Goal: Task Accomplishment & Management: Use online tool/utility

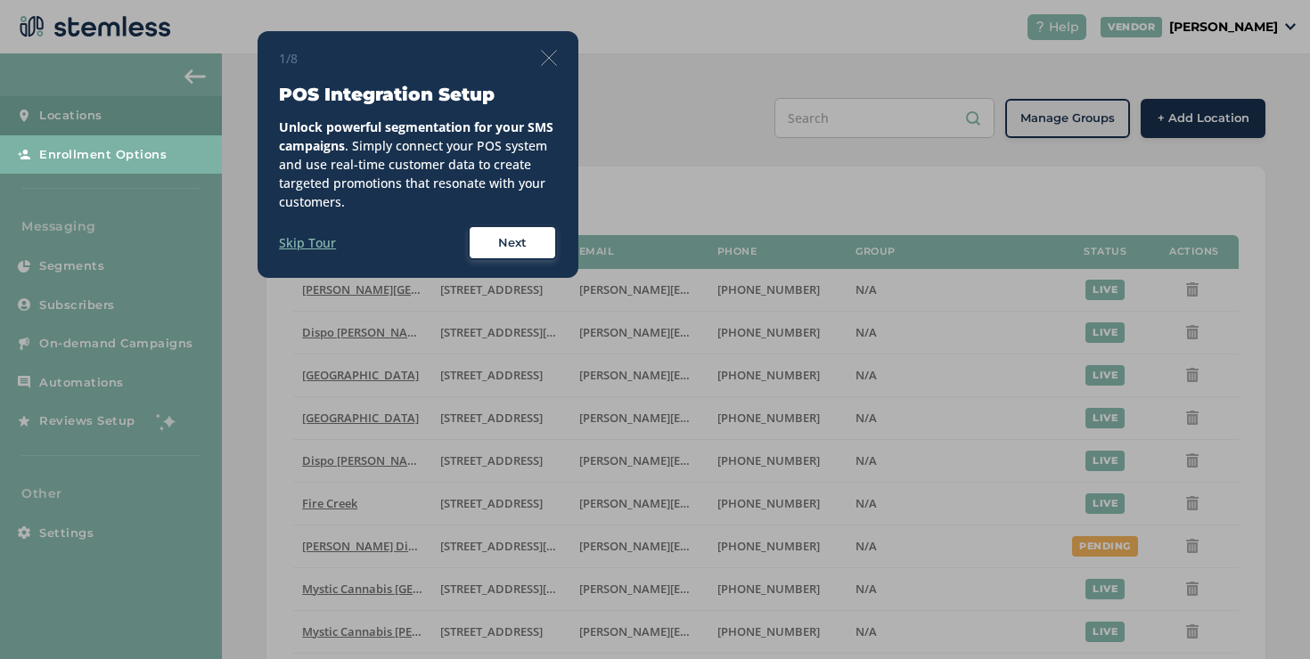
click at [553, 69] on div "1/8 POS Integration Setup Unlock powerful segmentation for your SMS campaigns .…" at bounding box center [418, 155] width 278 height 212
click at [551, 61] on img at bounding box center [549, 58] width 16 height 16
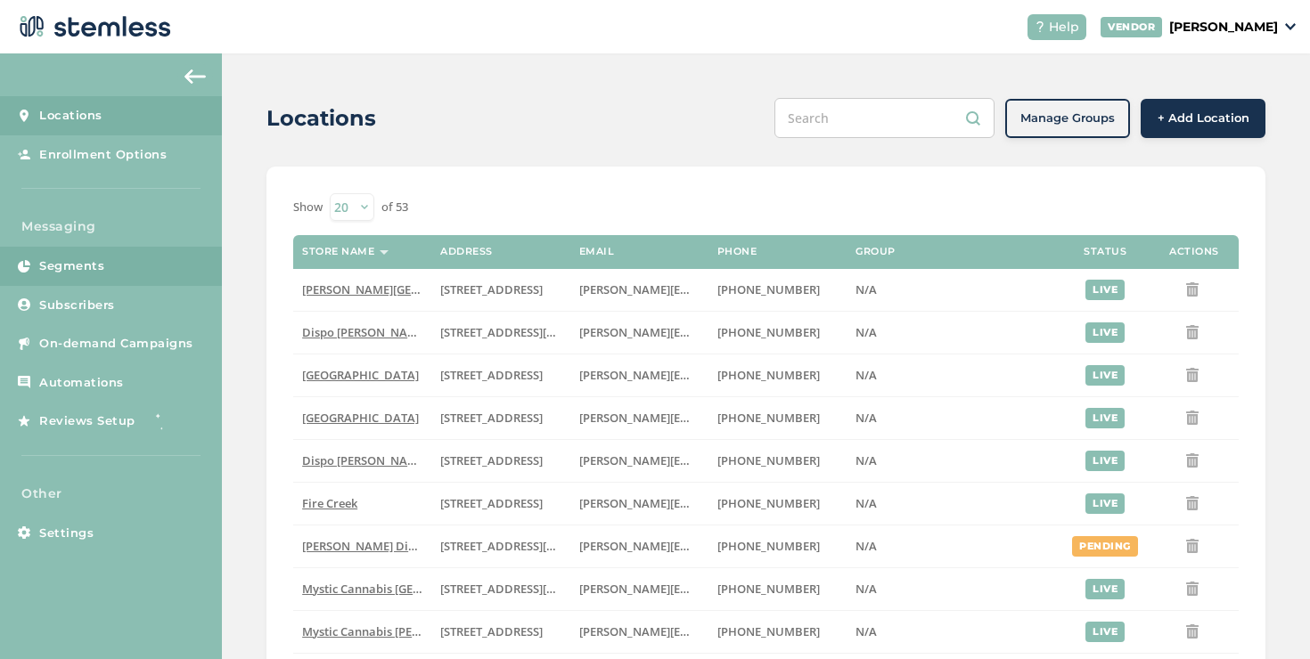
click at [119, 266] on link "Segments" at bounding box center [111, 266] width 222 height 39
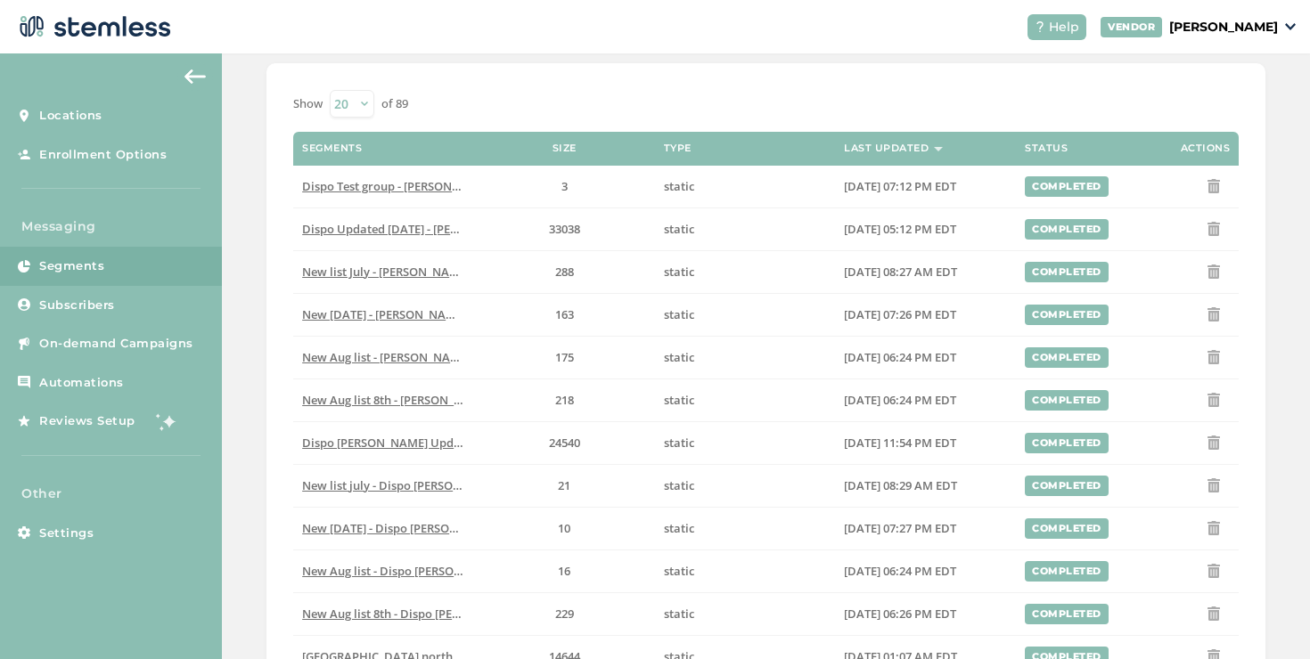
scroll to position [109, 0]
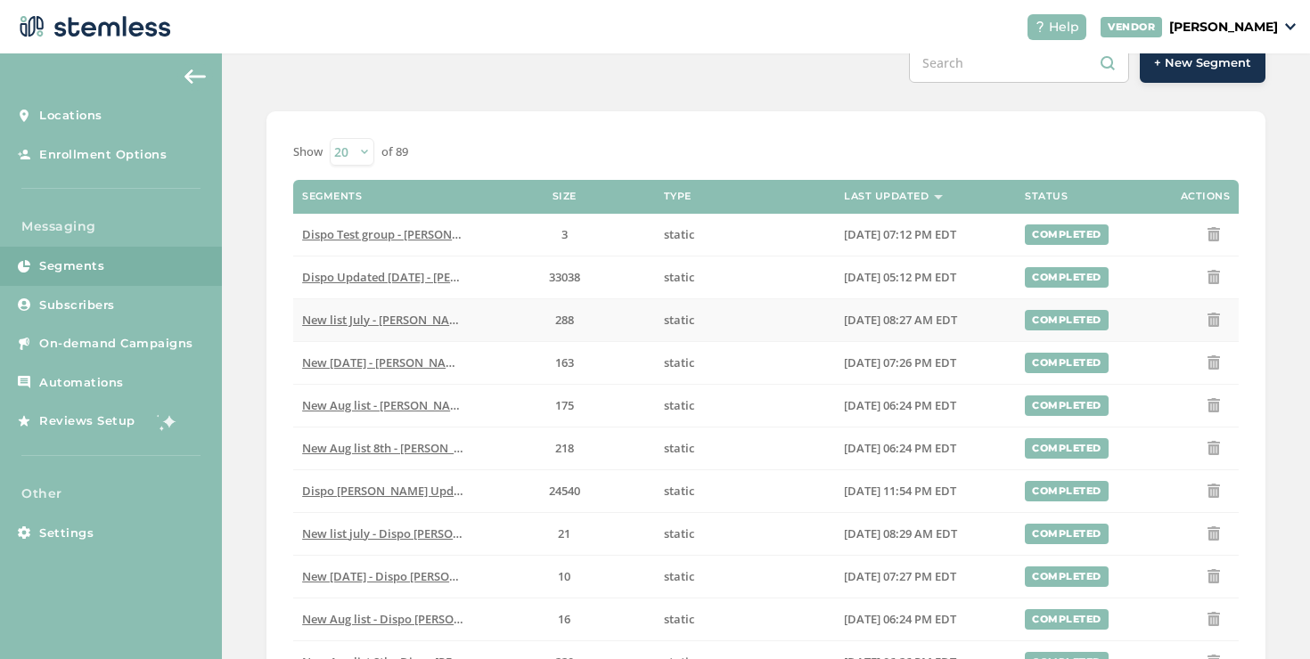
click at [390, 325] on span "New list July - [PERSON_NAME][GEOGRAPHIC_DATA]" at bounding box center [444, 320] width 284 height 16
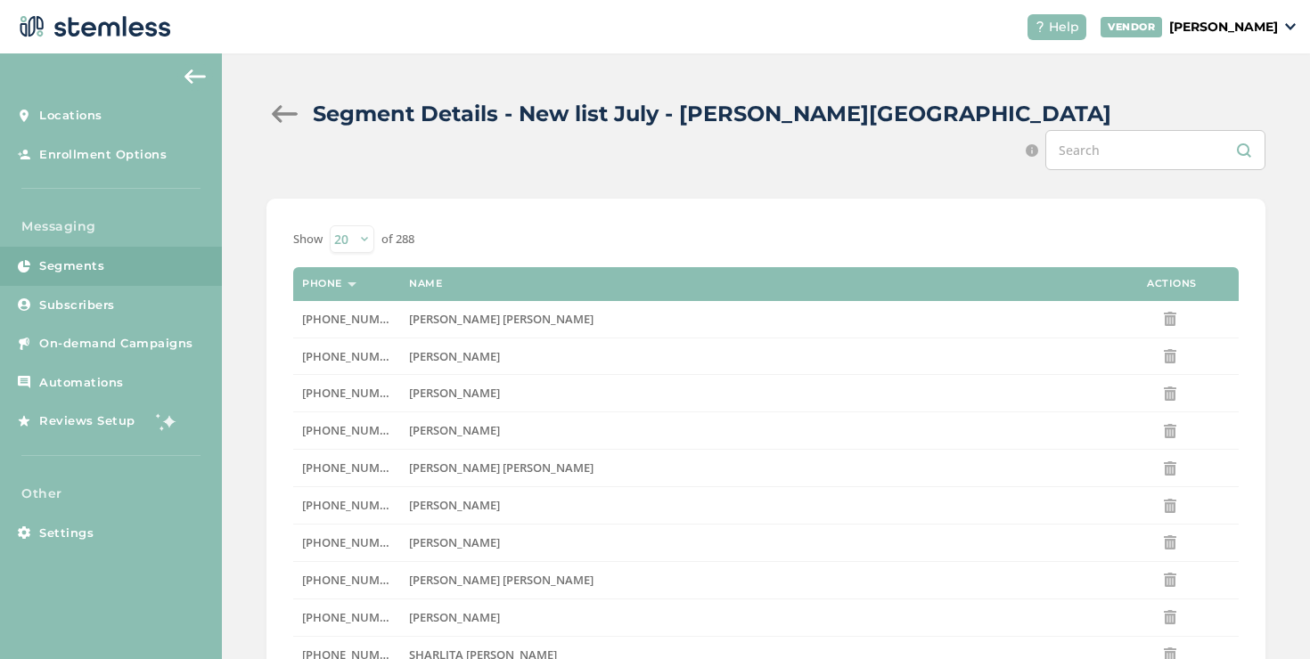
click at [282, 113] on div at bounding box center [284, 114] width 36 height 18
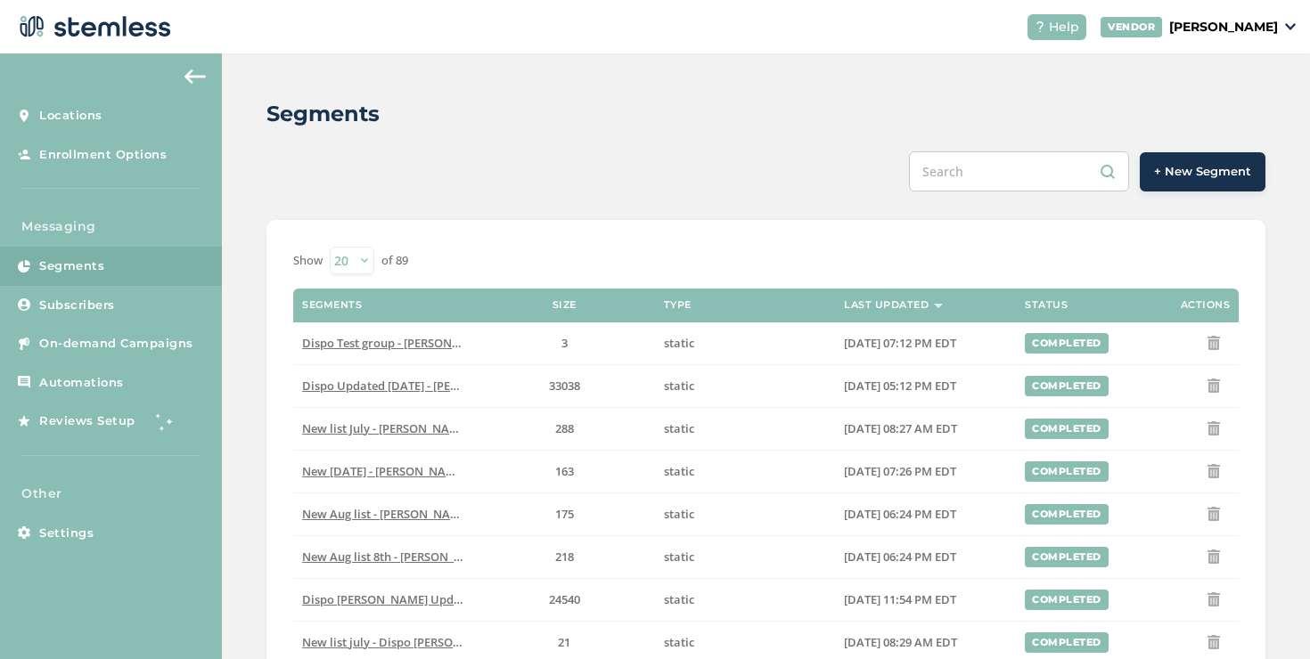
click at [405, 478] on span "New [DATE] - [PERSON_NAME][GEOGRAPHIC_DATA]" at bounding box center [442, 471] width 281 height 16
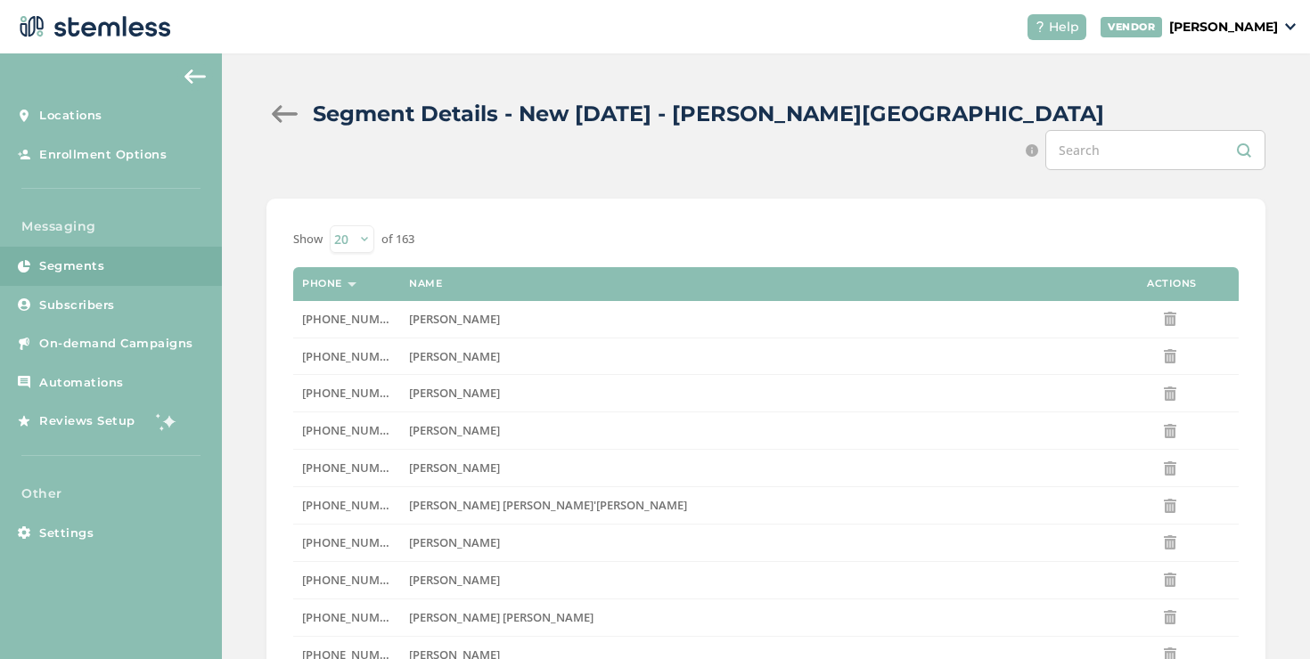
click at [287, 112] on div at bounding box center [284, 114] width 36 height 18
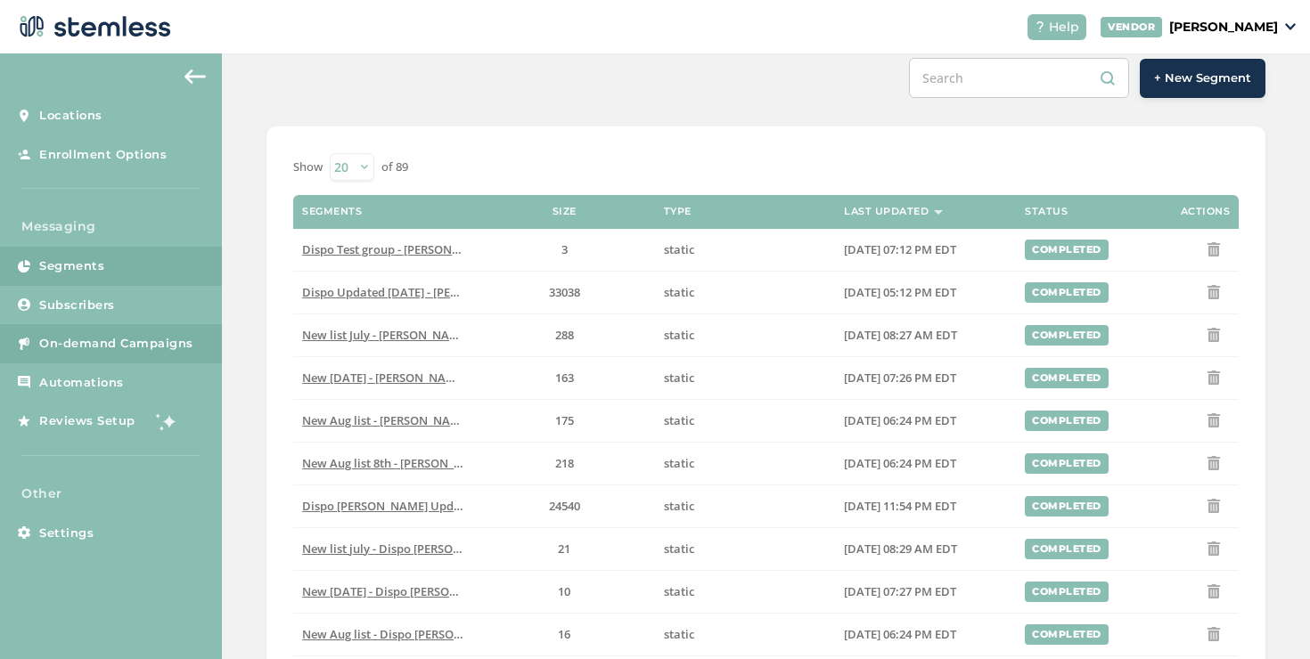
scroll to position [94, 0]
click at [192, 341] on link "On-demand Campaigns" at bounding box center [111, 343] width 222 height 39
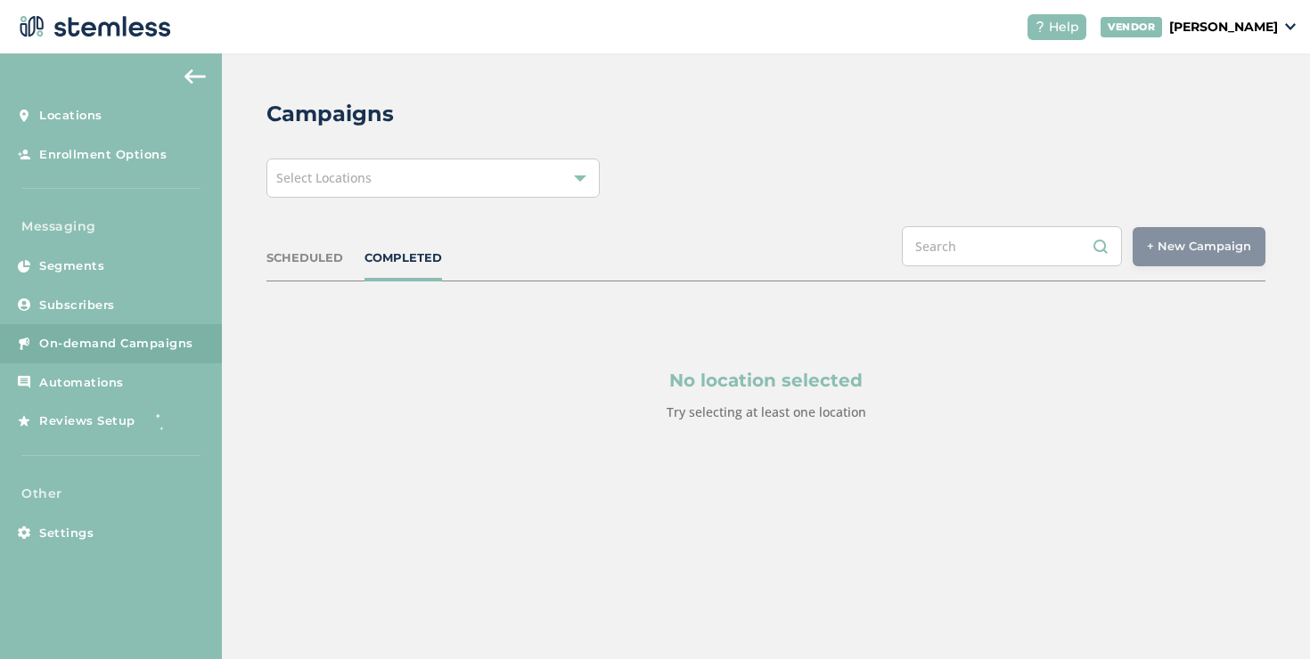
click at [471, 195] on div "Select Locations" at bounding box center [432, 178] width 333 height 39
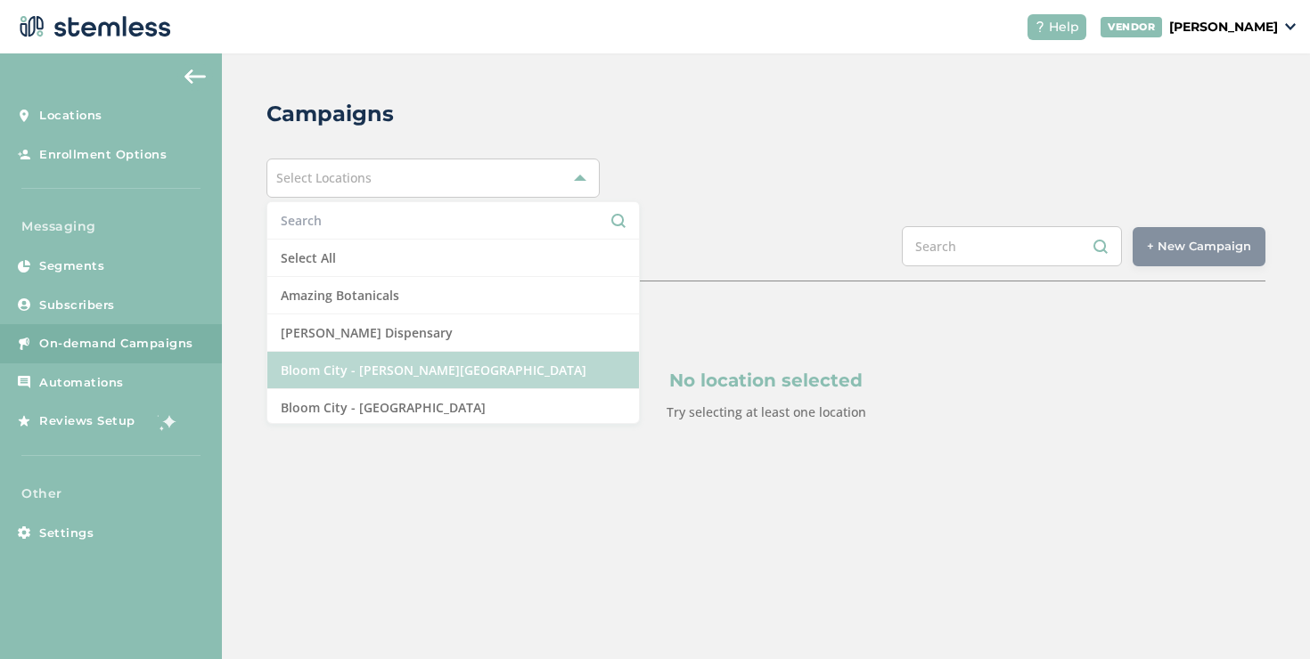
click at [349, 352] on li "Bloom City - [PERSON_NAME][GEOGRAPHIC_DATA]" at bounding box center [453, 370] width 372 height 37
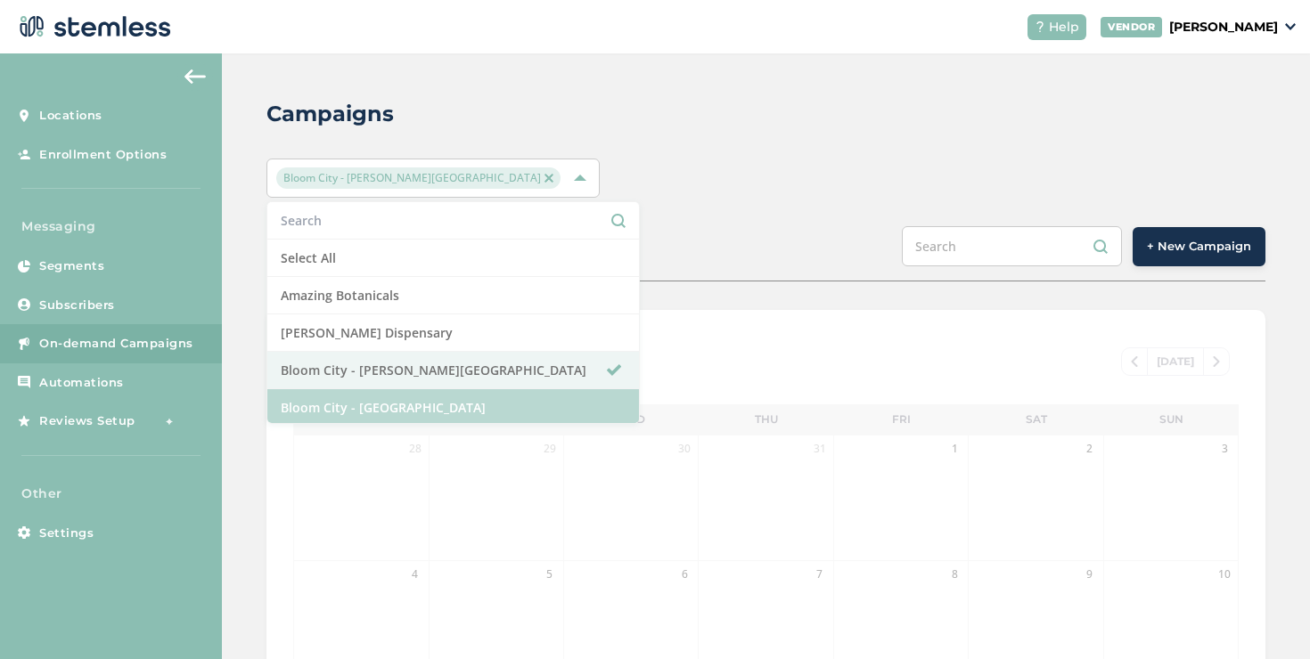
click at [347, 397] on li "Bloom City - [GEOGRAPHIC_DATA]" at bounding box center [453, 407] width 372 height 37
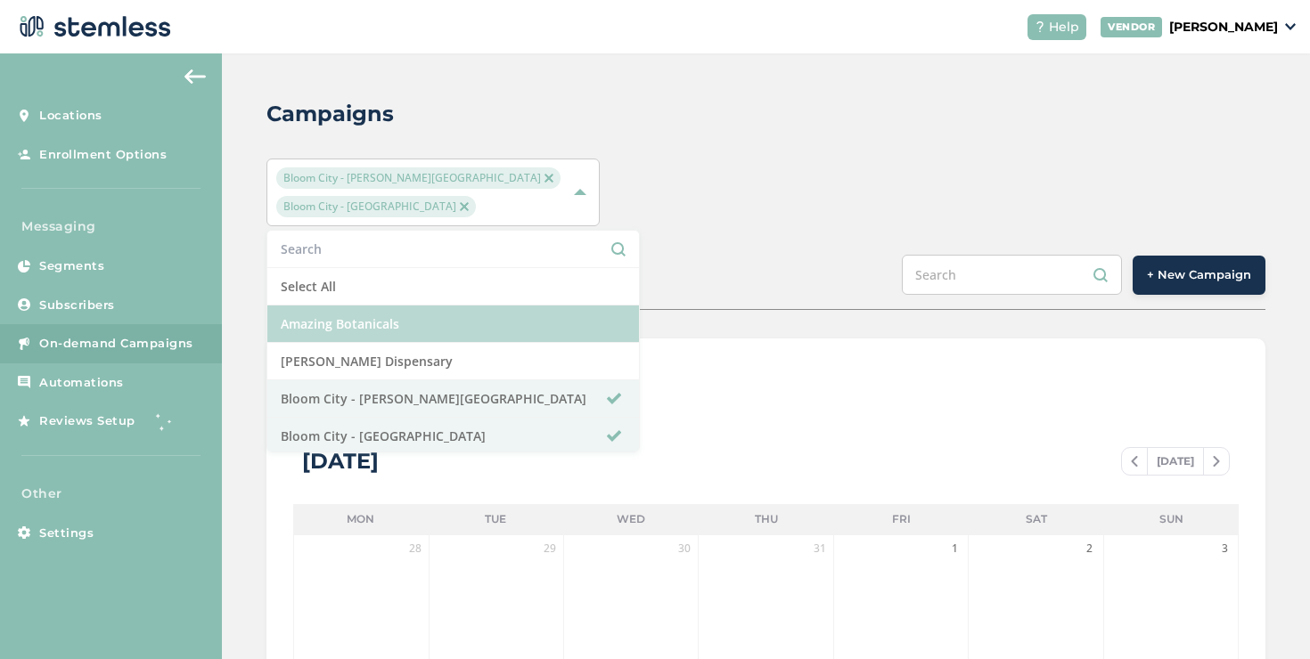
click at [354, 333] on li "Amazing Botanicals" at bounding box center [453, 324] width 372 height 37
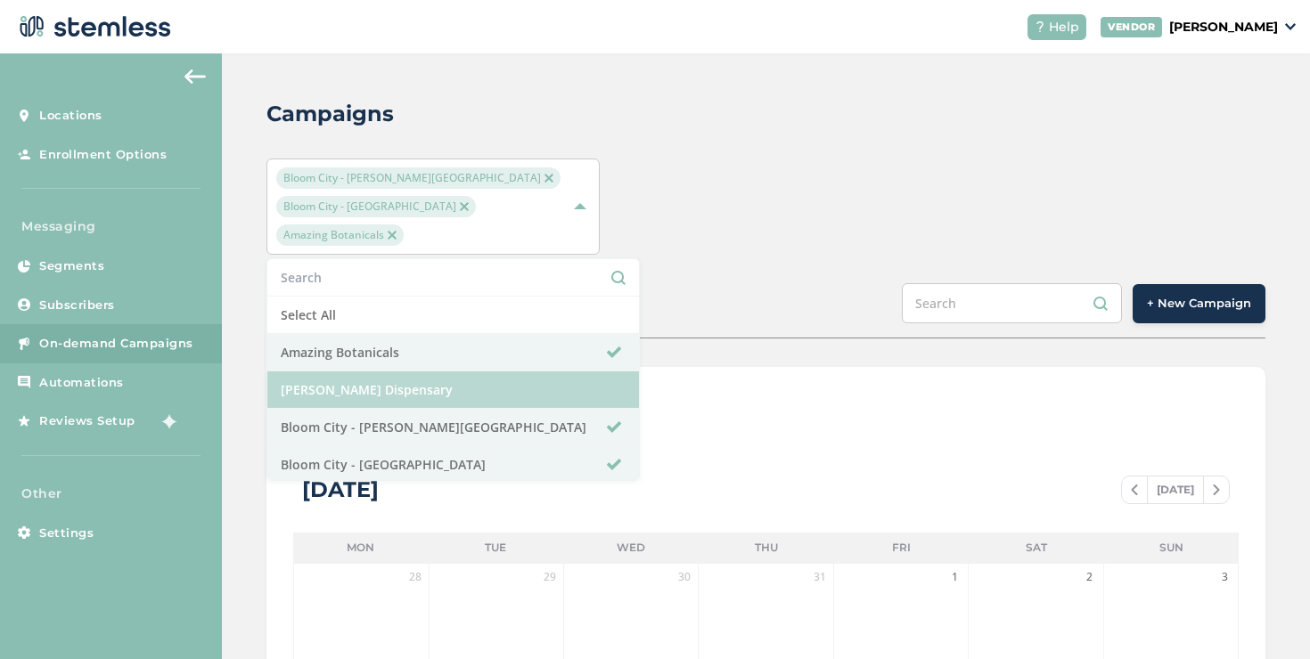
click at [364, 372] on li "[PERSON_NAME] Dispensary" at bounding box center [453, 390] width 372 height 37
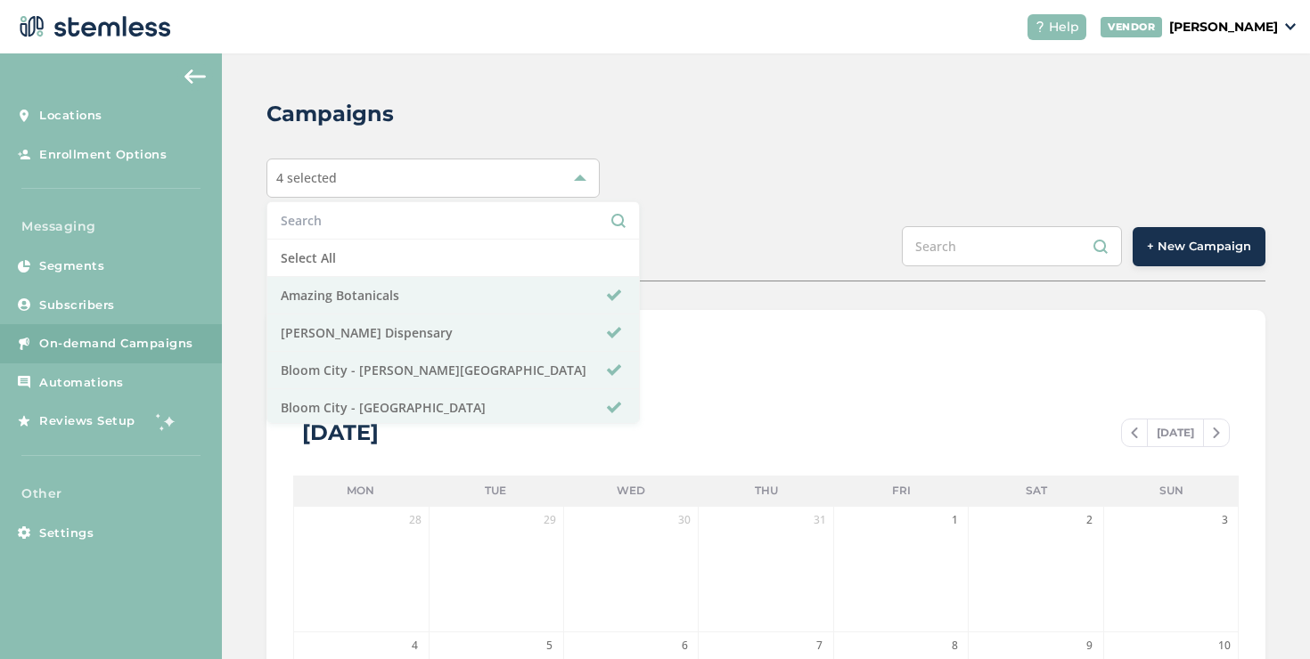
click at [1169, 245] on span "+ New Campaign" at bounding box center [1199, 247] width 104 height 18
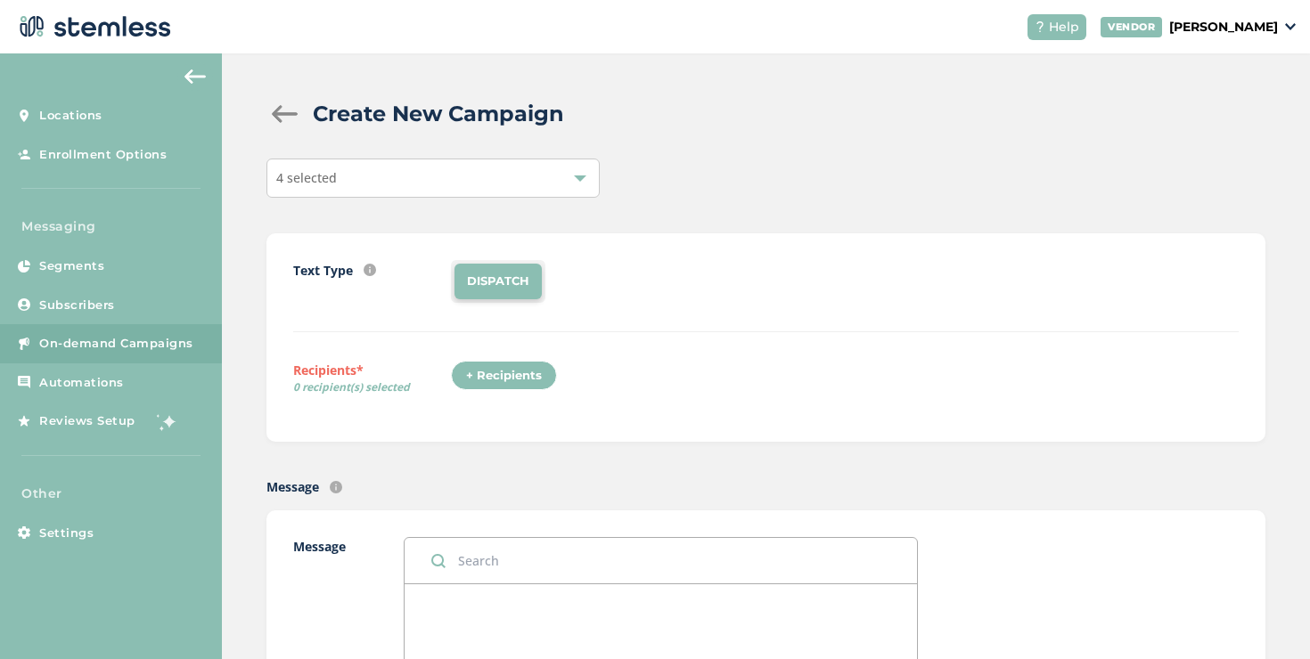
click at [516, 391] on div "+ Recipients" at bounding box center [509, 381] width 117 height 41
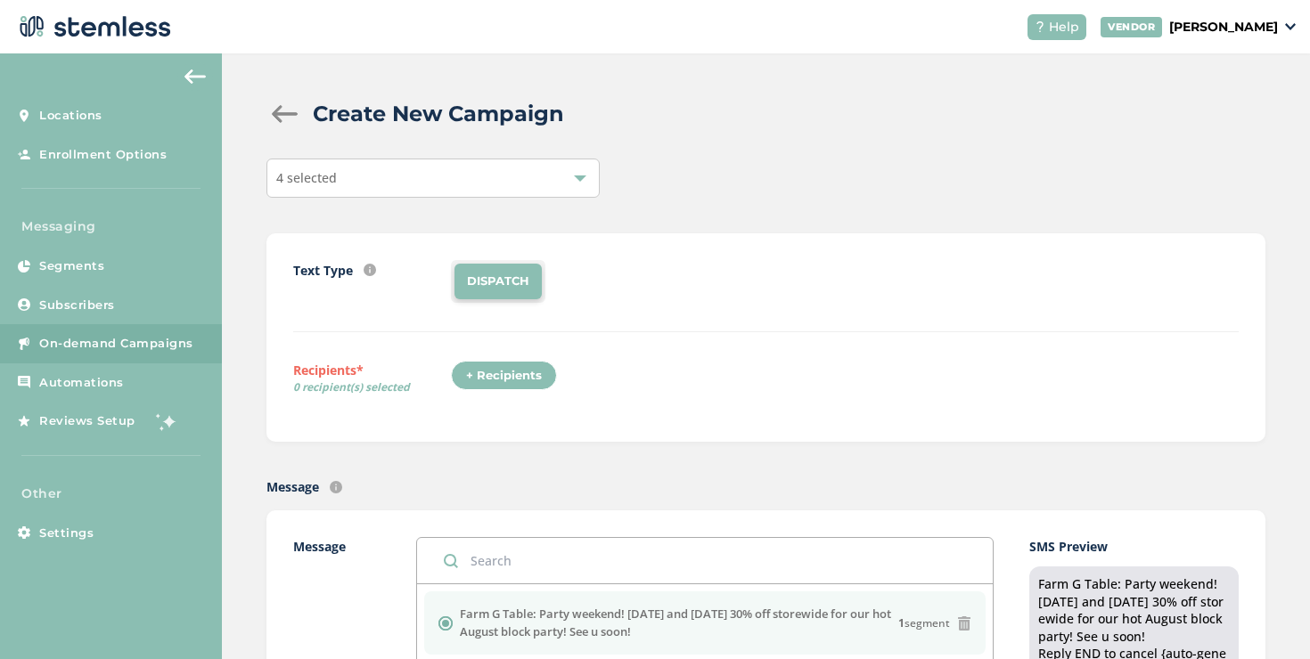
click at [511, 379] on div "+ Recipients" at bounding box center [504, 376] width 106 height 30
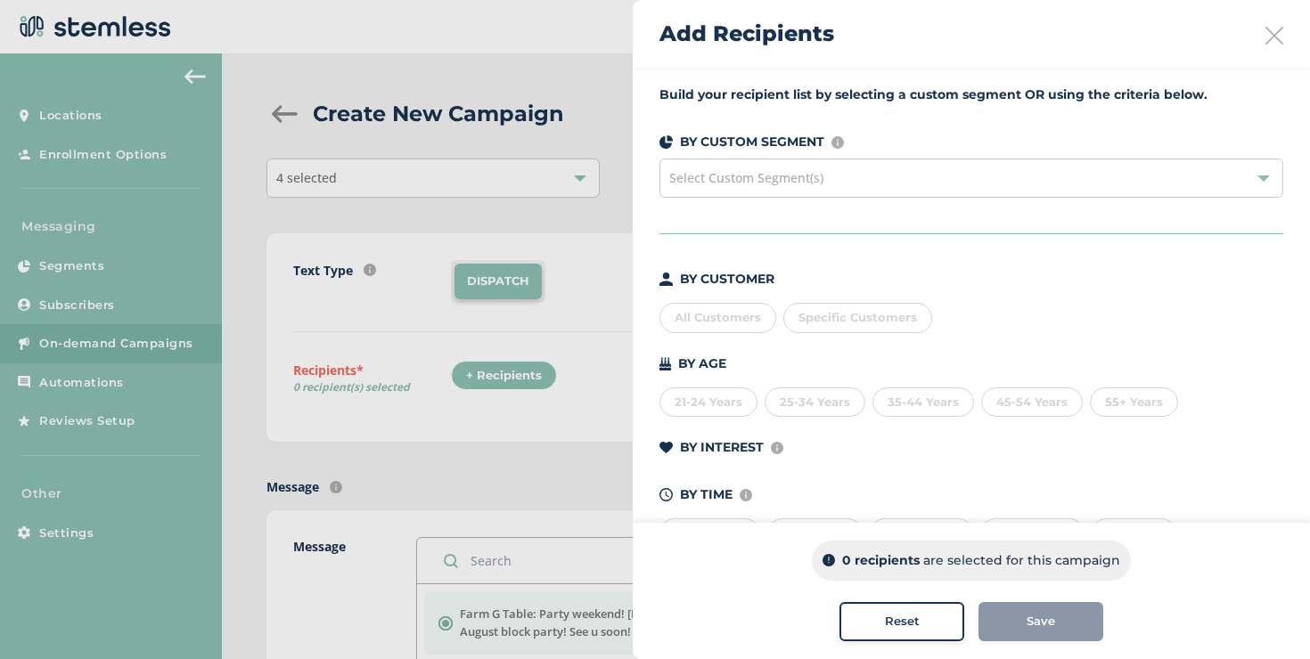
click at [816, 168] on div "Select Custom Segment(s)" at bounding box center [971, 178] width 624 height 39
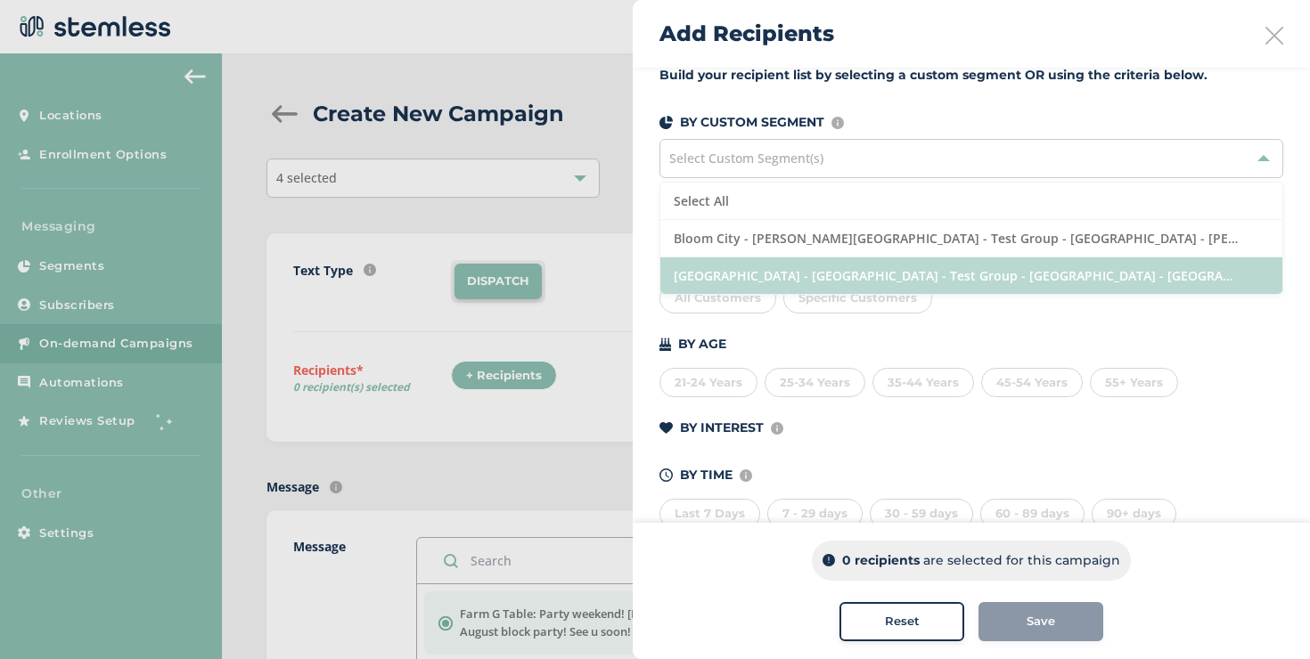
scroll to position [20, 0]
click at [789, 273] on li "[GEOGRAPHIC_DATA] - [GEOGRAPHIC_DATA] - Test Group - [GEOGRAPHIC_DATA] - [GEOGR…" at bounding box center [971, 275] width 622 height 37
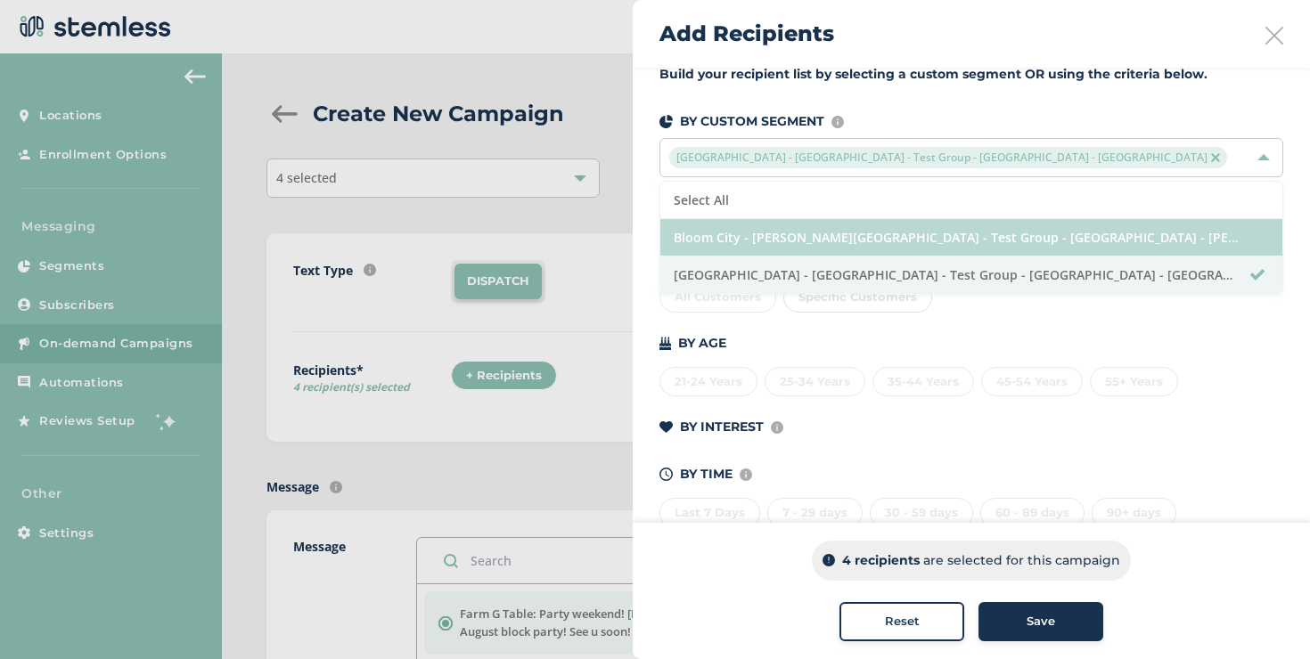
click at [790, 240] on li "Bloom City - [PERSON_NAME][GEOGRAPHIC_DATA] - Test Group - [GEOGRAPHIC_DATA] - …" at bounding box center [971, 237] width 622 height 37
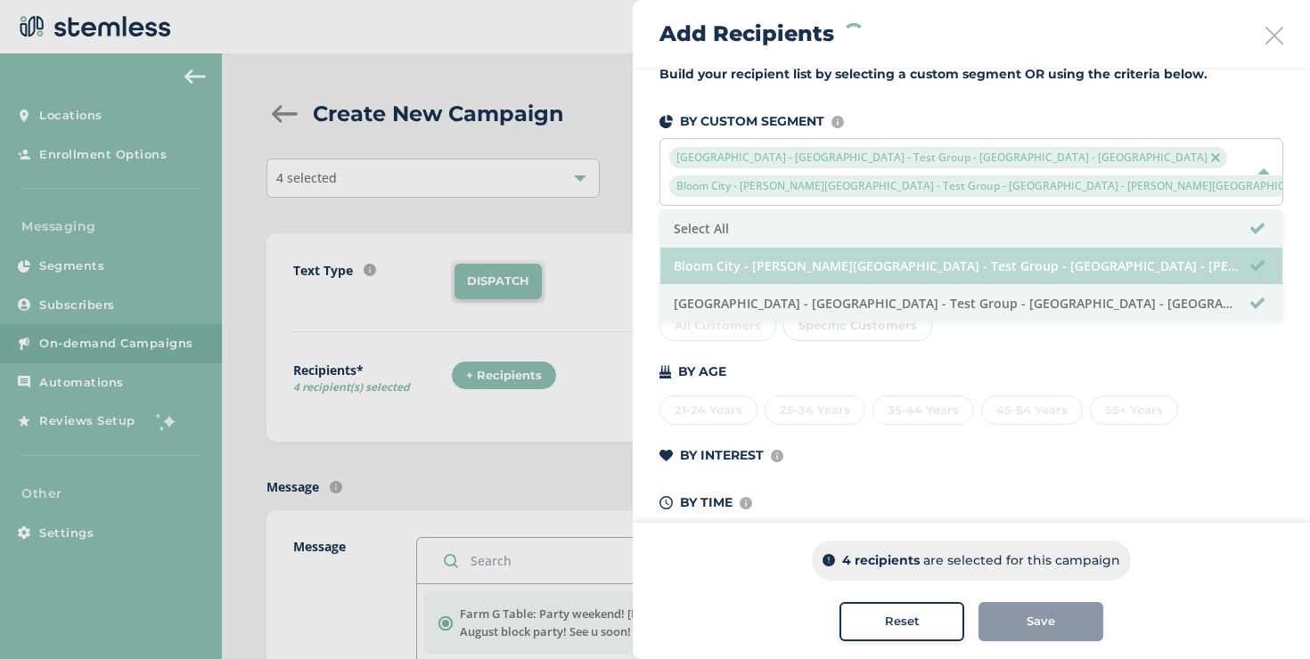
click at [732, 250] on li "Bloom City - [PERSON_NAME][GEOGRAPHIC_DATA] - Test Group - [GEOGRAPHIC_DATA] - …" at bounding box center [971, 266] width 622 height 37
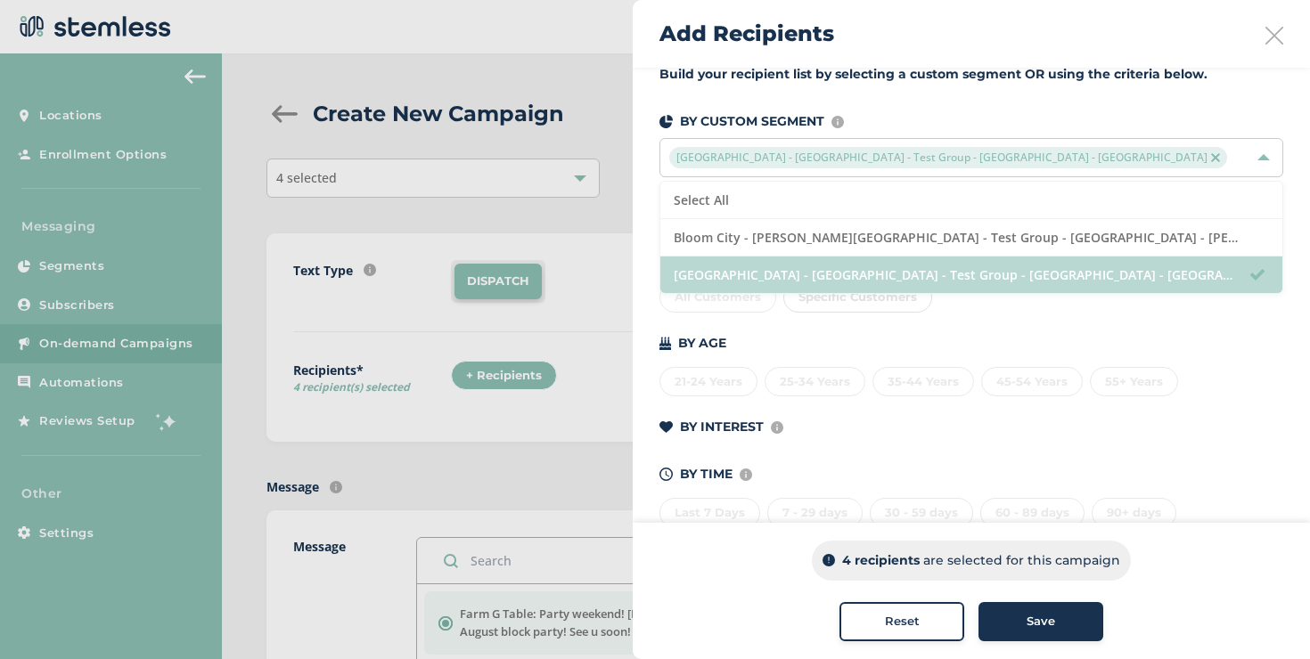
click at [730, 279] on li "[GEOGRAPHIC_DATA] - [GEOGRAPHIC_DATA] - Test Group - [GEOGRAPHIC_DATA] - [GEOGR…" at bounding box center [971, 275] width 622 height 37
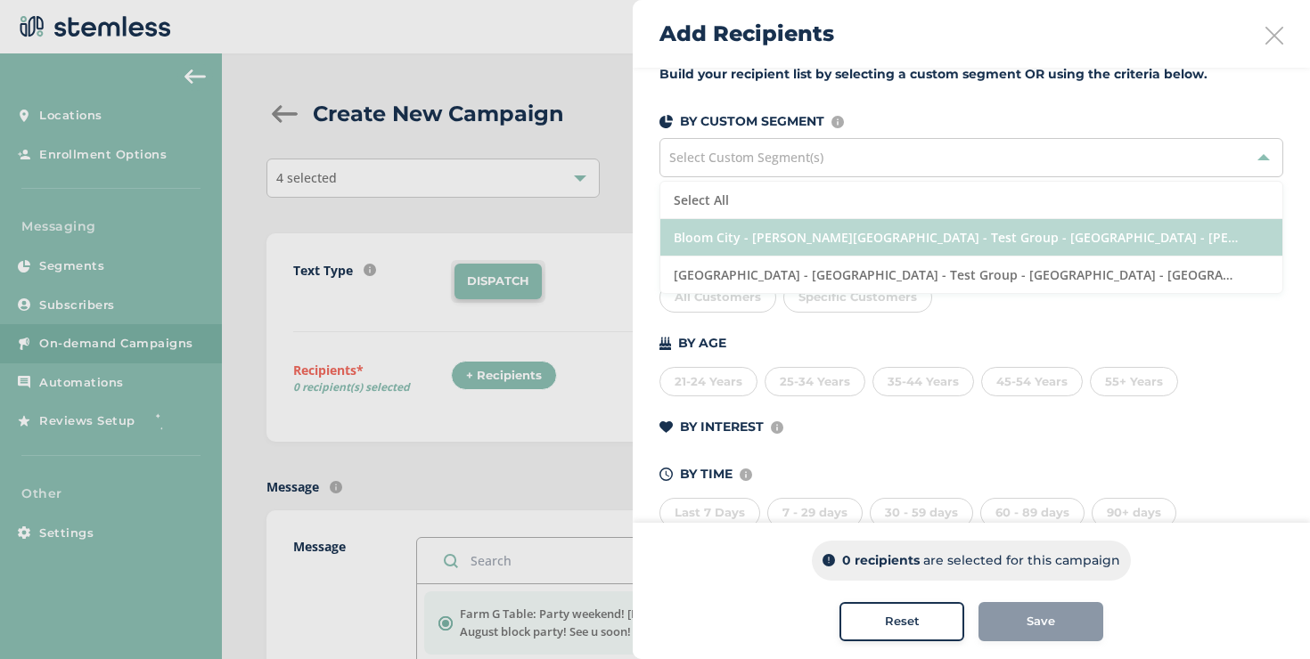
click at [740, 246] on li "Bloom City - [PERSON_NAME][GEOGRAPHIC_DATA] - Test Group - [GEOGRAPHIC_DATA] - …" at bounding box center [971, 237] width 622 height 37
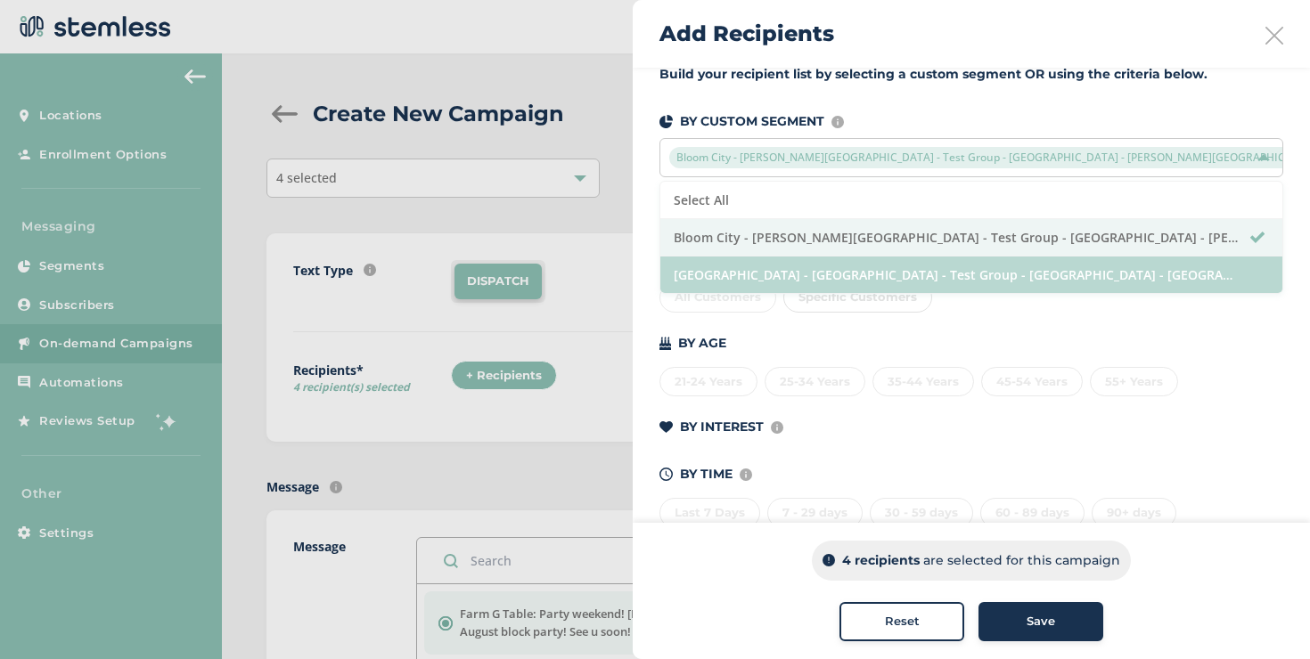
click at [742, 267] on li "[GEOGRAPHIC_DATA] - [GEOGRAPHIC_DATA] - Test Group - [GEOGRAPHIC_DATA] - [GEOGR…" at bounding box center [971, 275] width 622 height 37
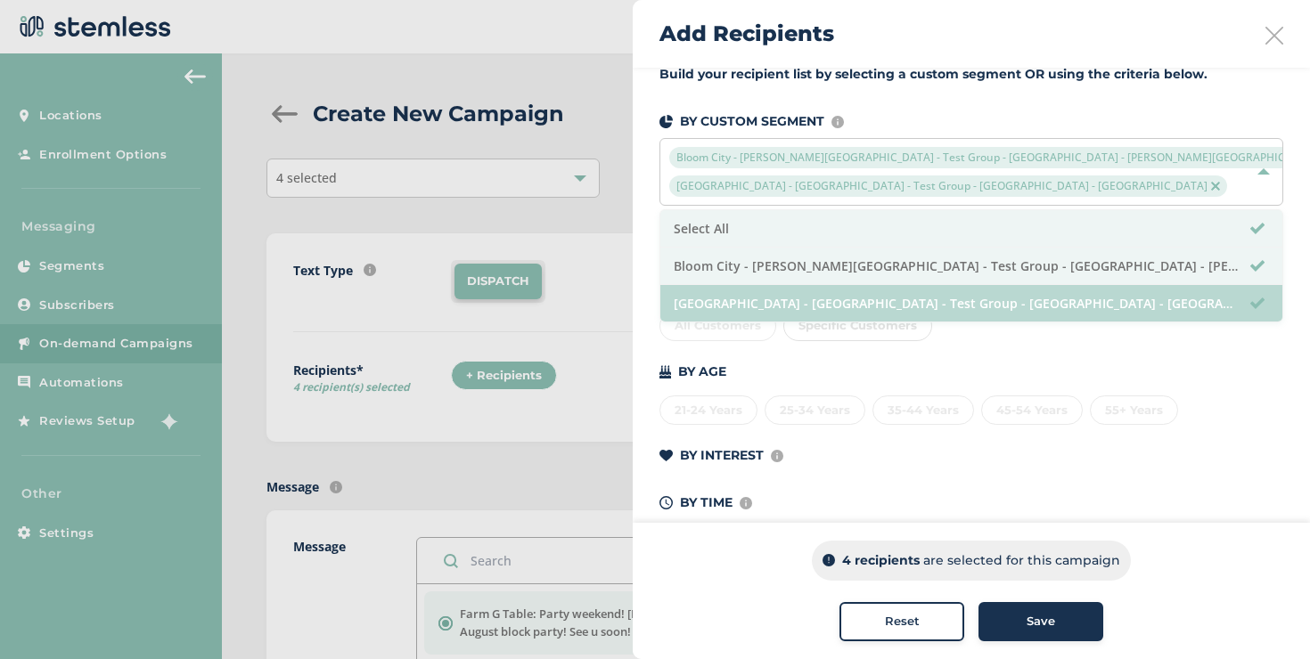
click at [742, 267] on li "Bloom City - [PERSON_NAME][GEOGRAPHIC_DATA] - Test Group - [GEOGRAPHIC_DATA] - …" at bounding box center [971, 266] width 622 height 37
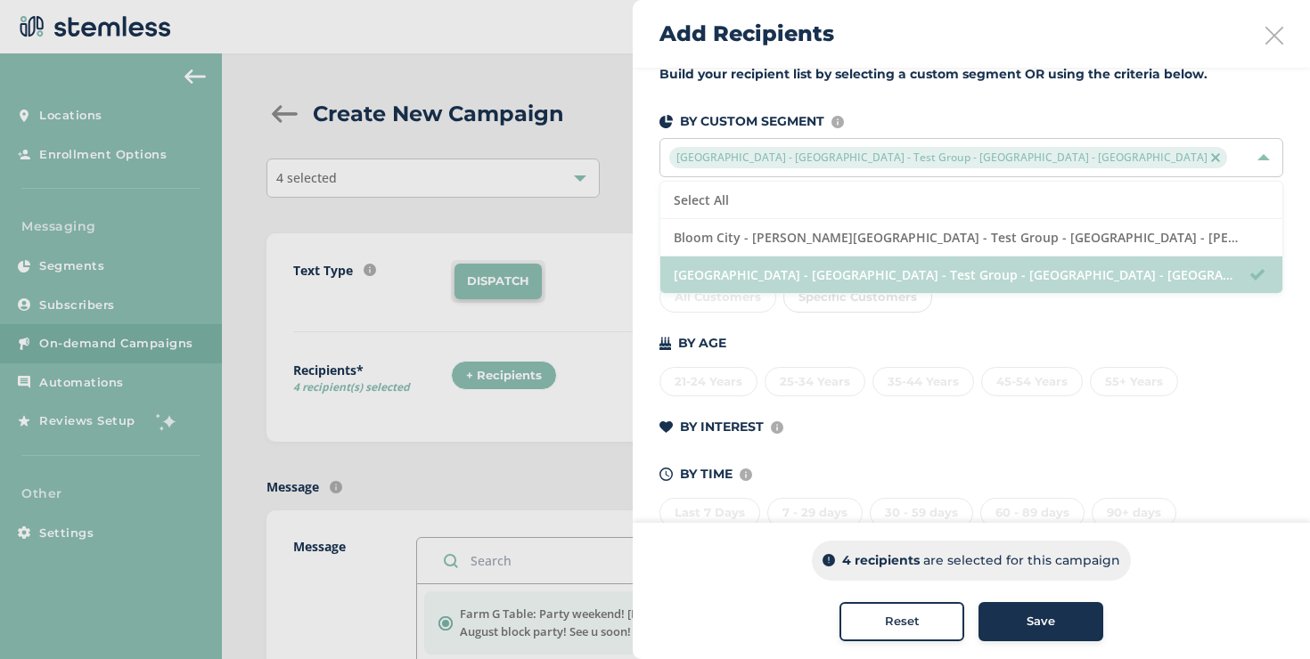
click at [741, 268] on li "[GEOGRAPHIC_DATA] - [GEOGRAPHIC_DATA] - Test Group - [GEOGRAPHIC_DATA] - [GEOGR…" at bounding box center [971, 275] width 622 height 37
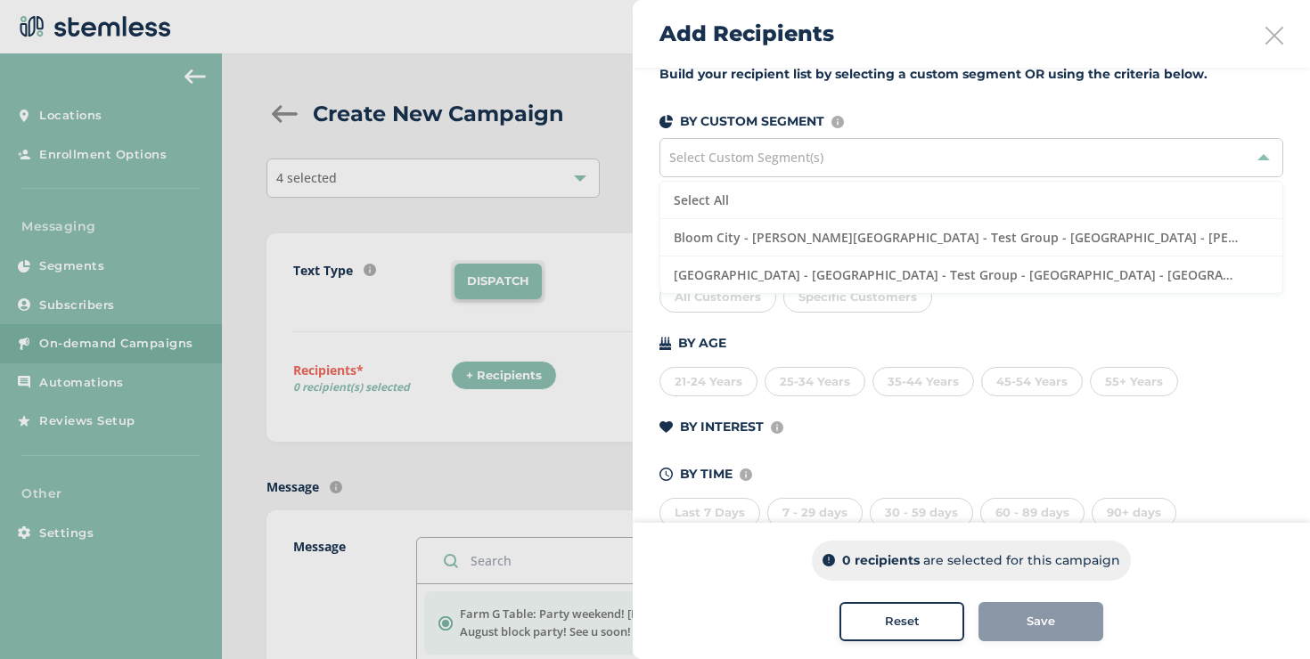
click at [645, 253] on div "Build your recipient list by selecting a custom segment OR using the criteria b…" at bounding box center [971, 307] width 677 height 520
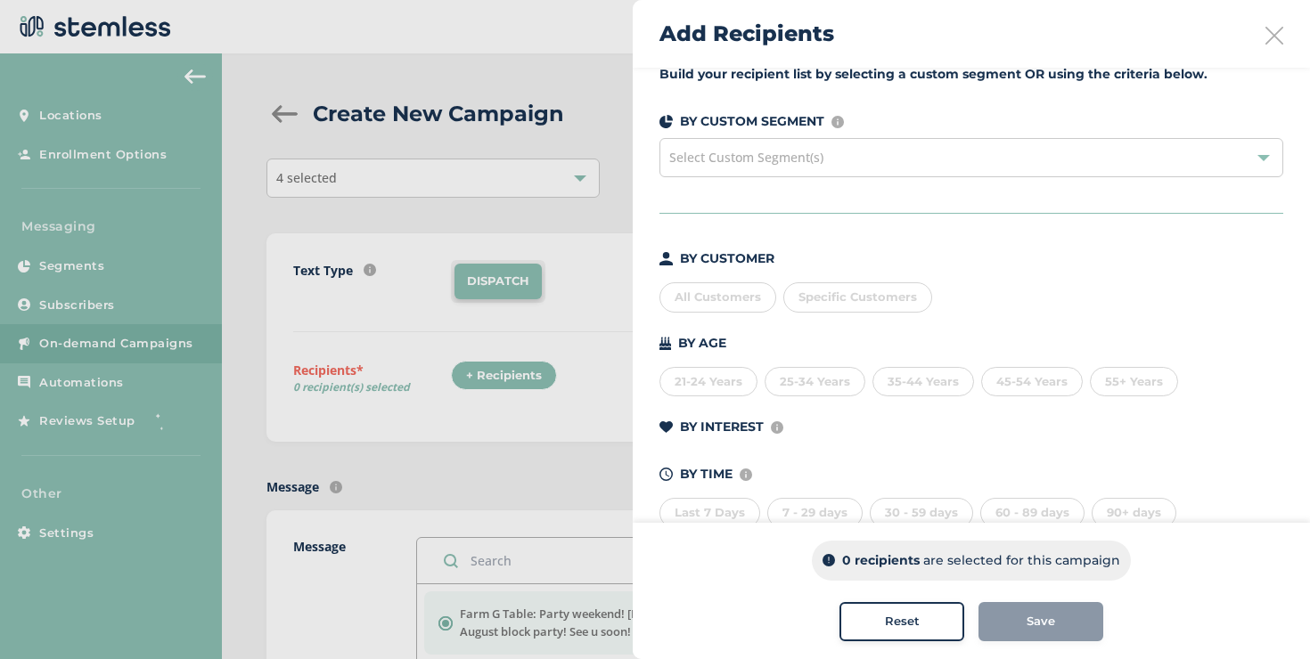
click at [676, 289] on div "All Customers" at bounding box center [717, 297] width 117 height 30
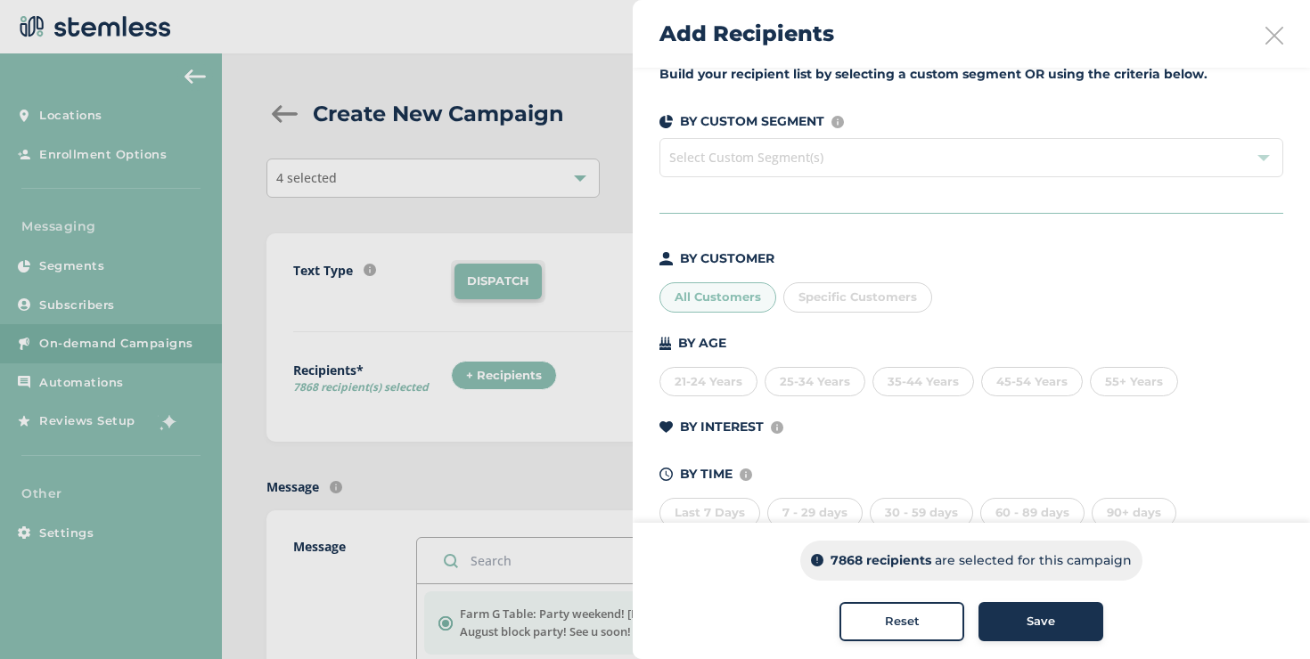
click at [1262, 45] on div "Add Recipients" at bounding box center [971, 34] width 677 height 68
click at [1265, 37] on icon at bounding box center [1274, 36] width 18 height 18
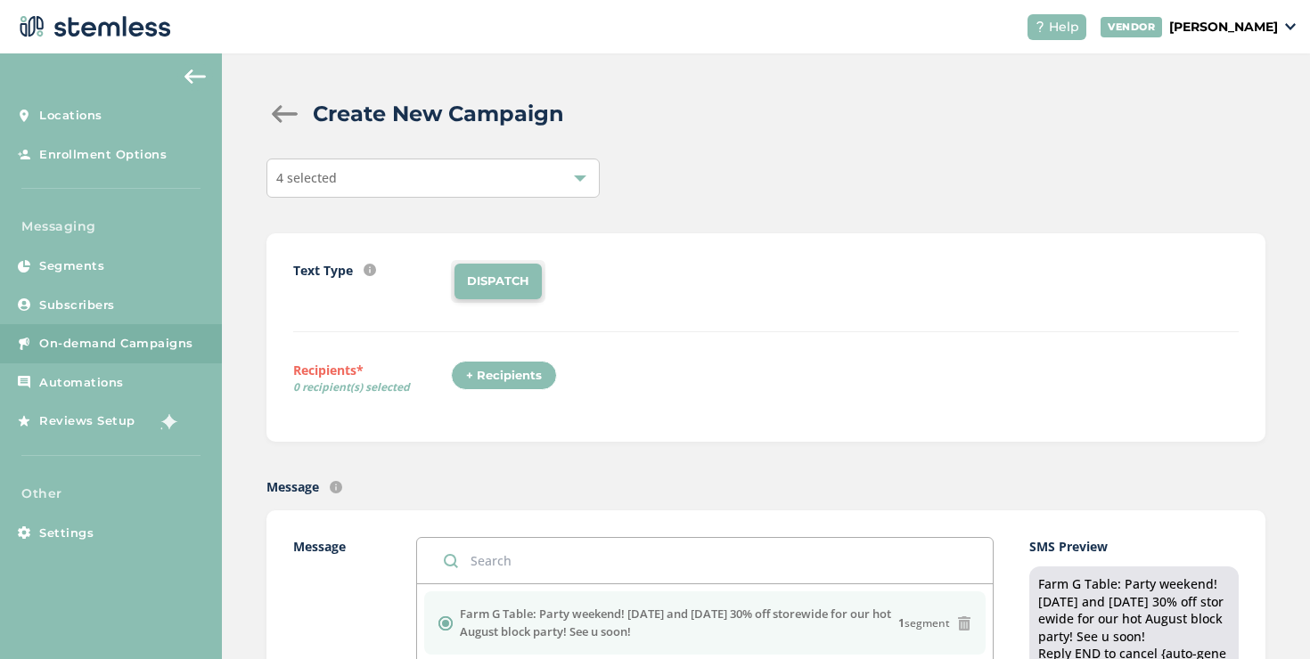
click at [589, 168] on div "4 selected" at bounding box center [432, 178] width 333 height 39
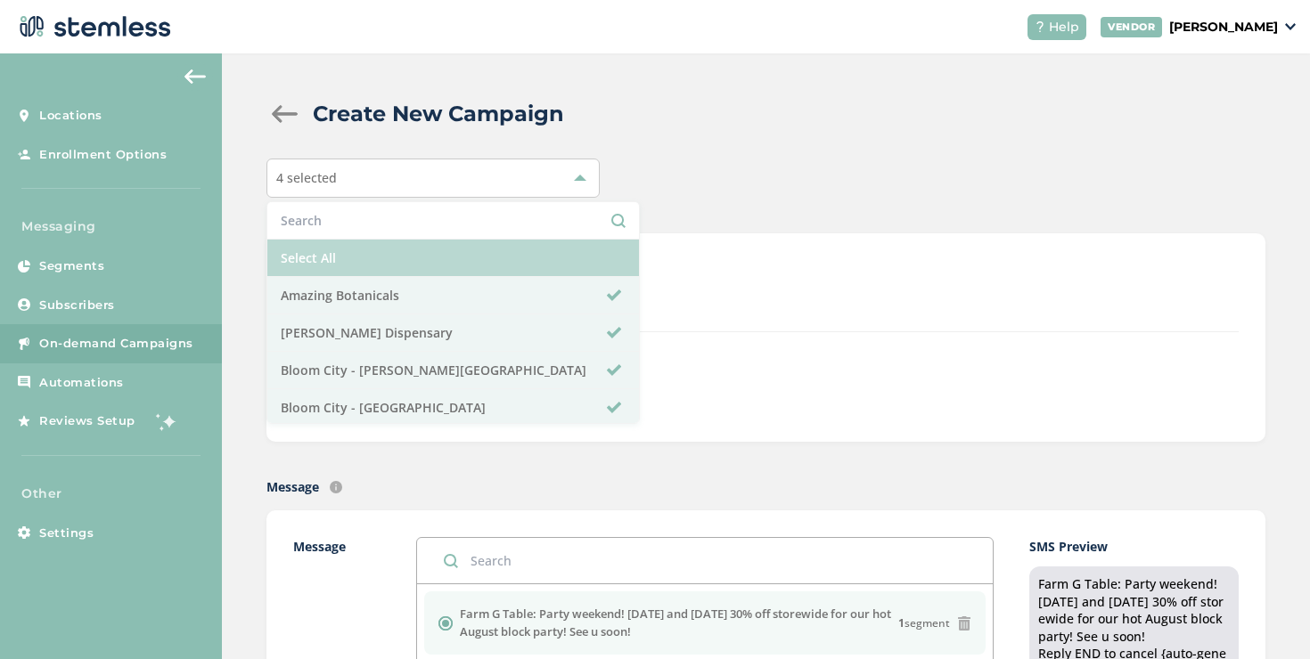
click at [501, 250] on li "Select All" at bounding box center [453, 258] width 372 height 37
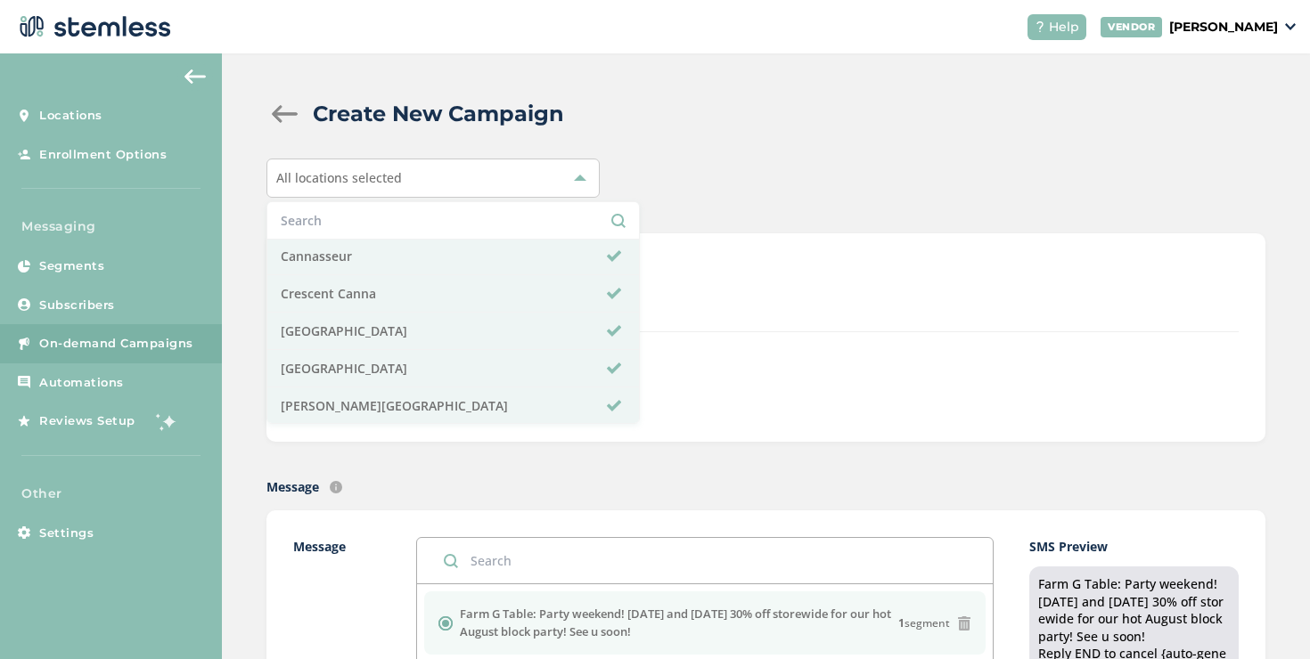
click at [755, 257] on div "Text Type SMS : A cost effective way to reach your customers. Send a intro text…" at bounding box center [765, 337] width 999 height 209
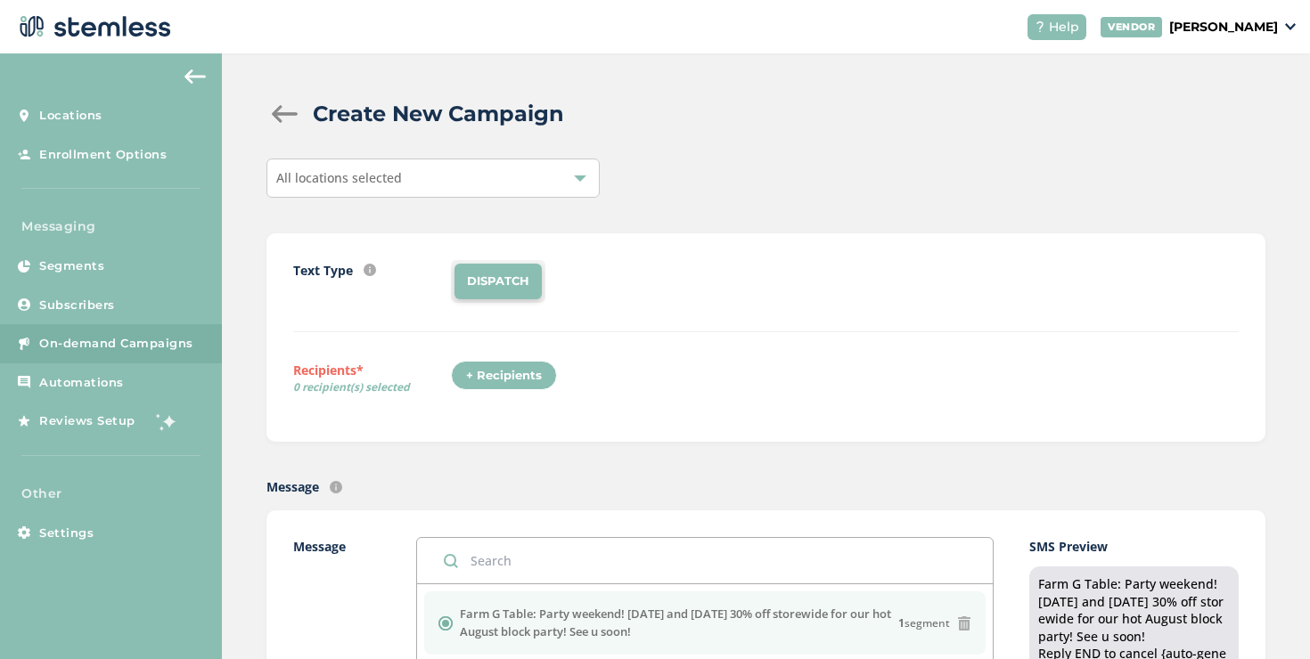
click at [503, 370] on div "+ Recipients" at bounding box center [504, 376] width 106 height 30
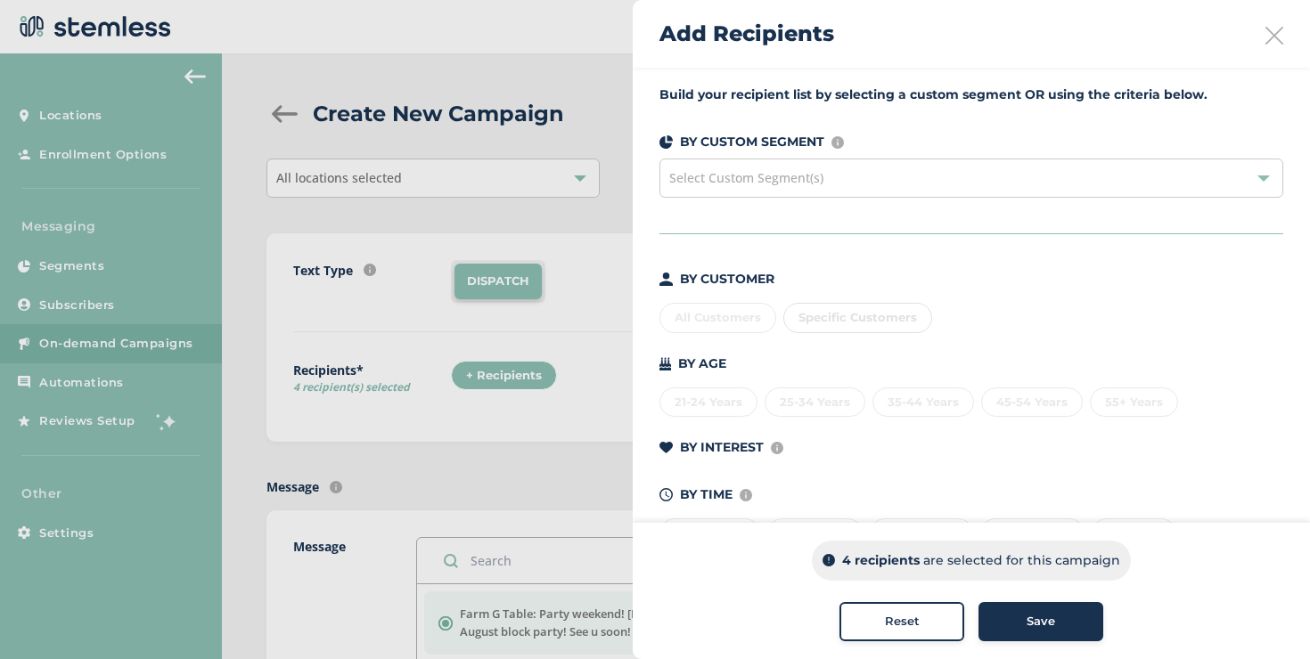
click at [823, 177] on div "Select Custom Segment(s)" at bounding box center [971, 178] width 624 height 39
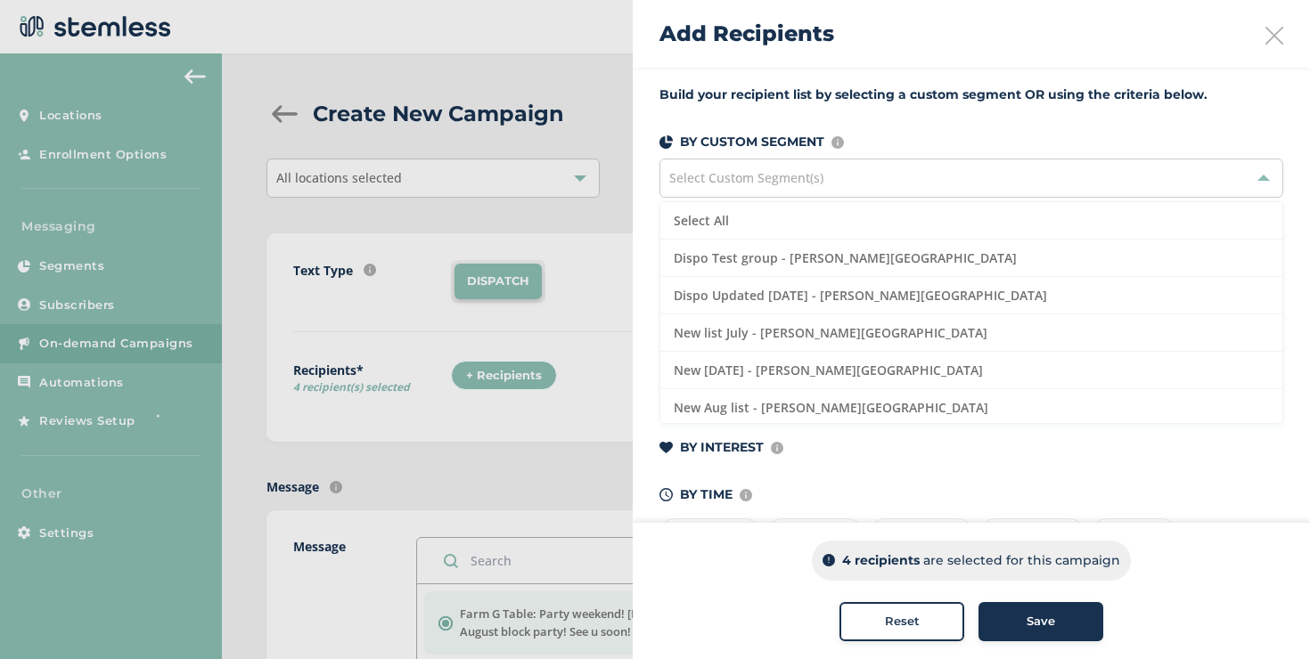
click at [823, 177] on div "Select Custom Segment(s)" at bounding box center [971, 178] width 624 height 39
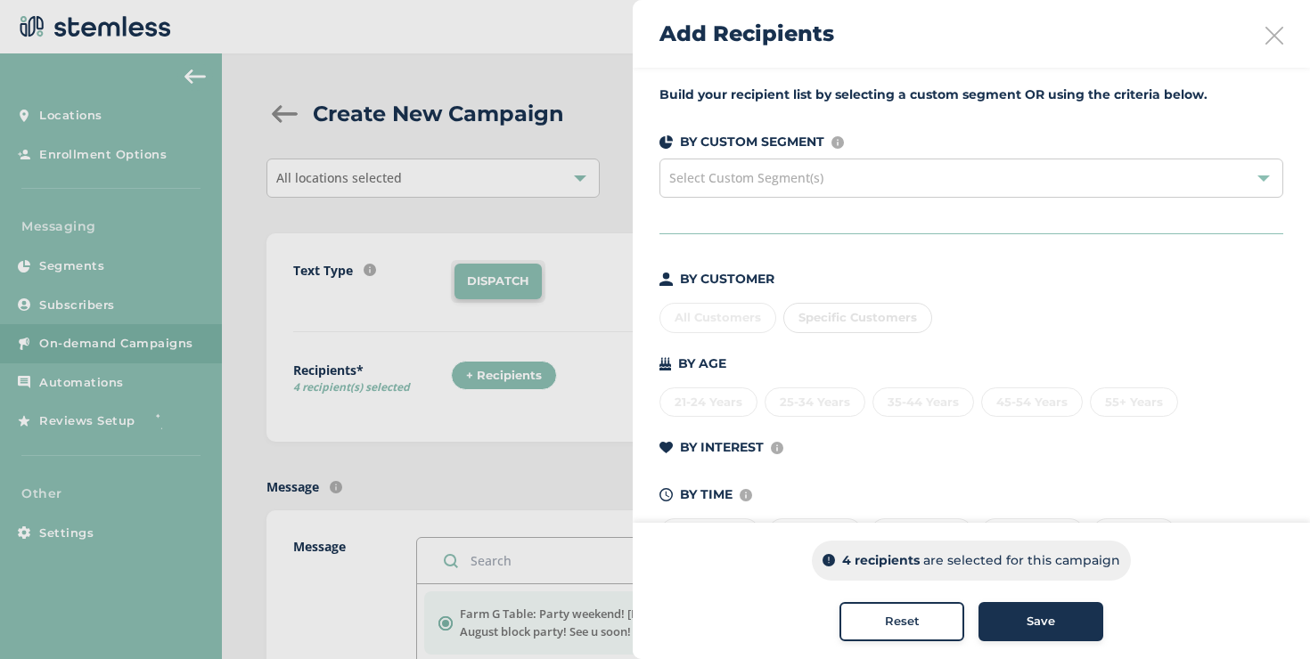
click at [889, 610] on button "Reset" at bounding box center [901, 621] width 125 height 39
click at [842, 176] on div "Select Custom Segment(s)" at bounding box center [971, 178] width 624 height 39
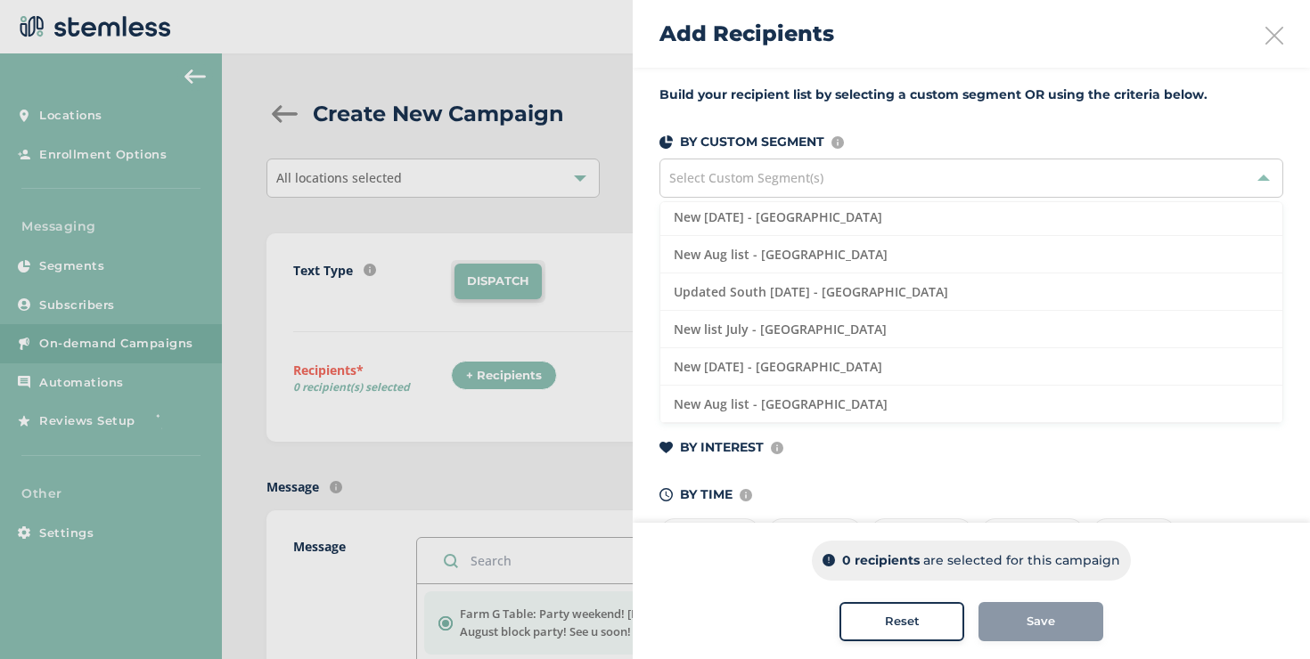
scroll to position [610, 0]
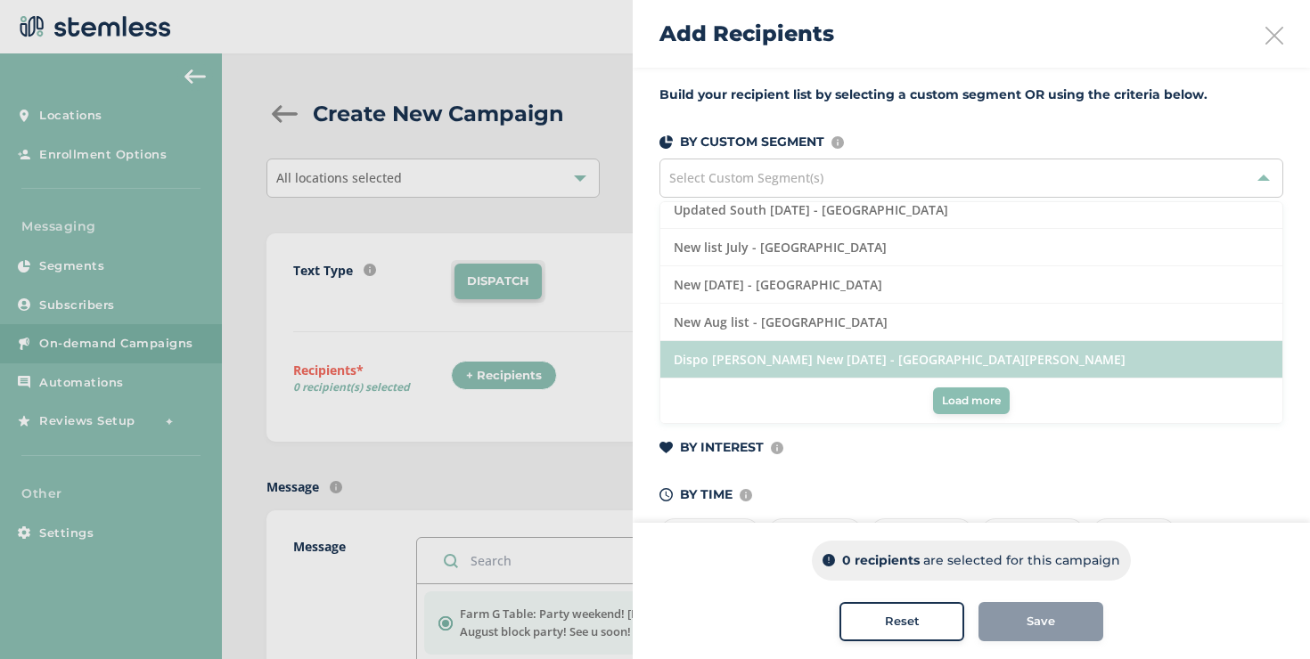
click at [788, 356] on li "Dispo [PERSON_NAME] New [DATE] - [GEOGRAPHIC_DATA][PERSON_NAME]" at bounding box center [971, 359] width 622 height 37
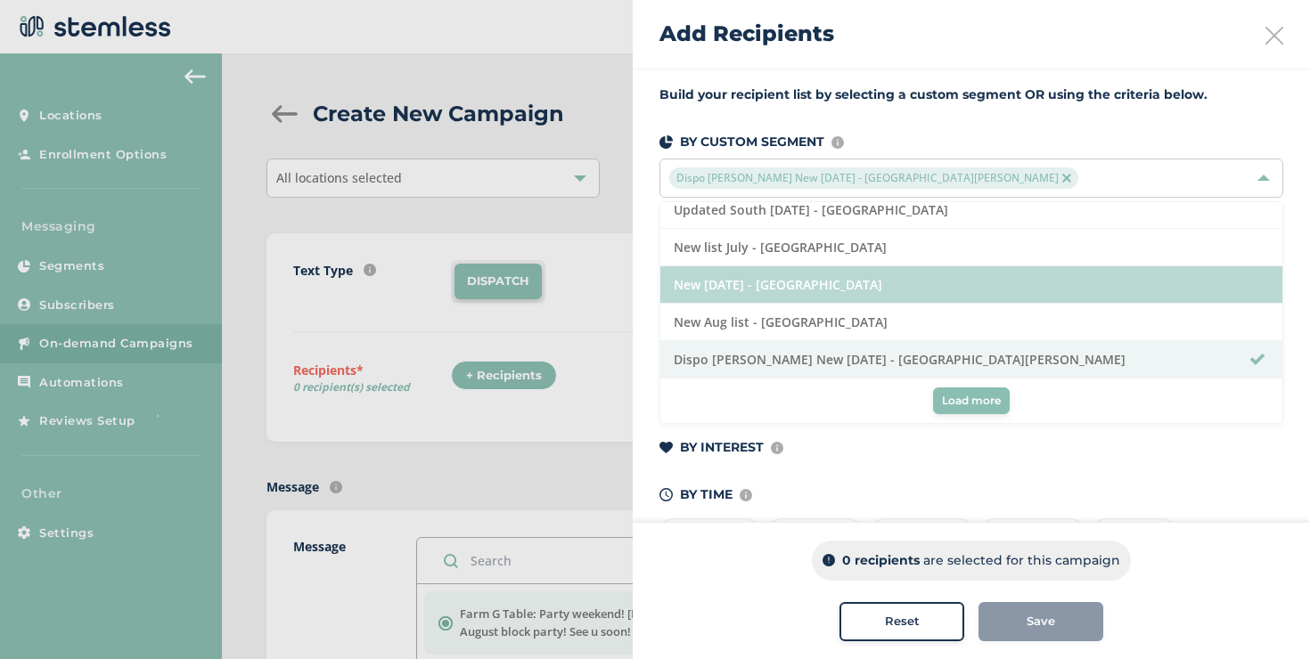
click at [762, 294] on li "New [DATE] - [GEOGRAPHIC_DATA]" at bounding box center [971, 284] width 622 height 37
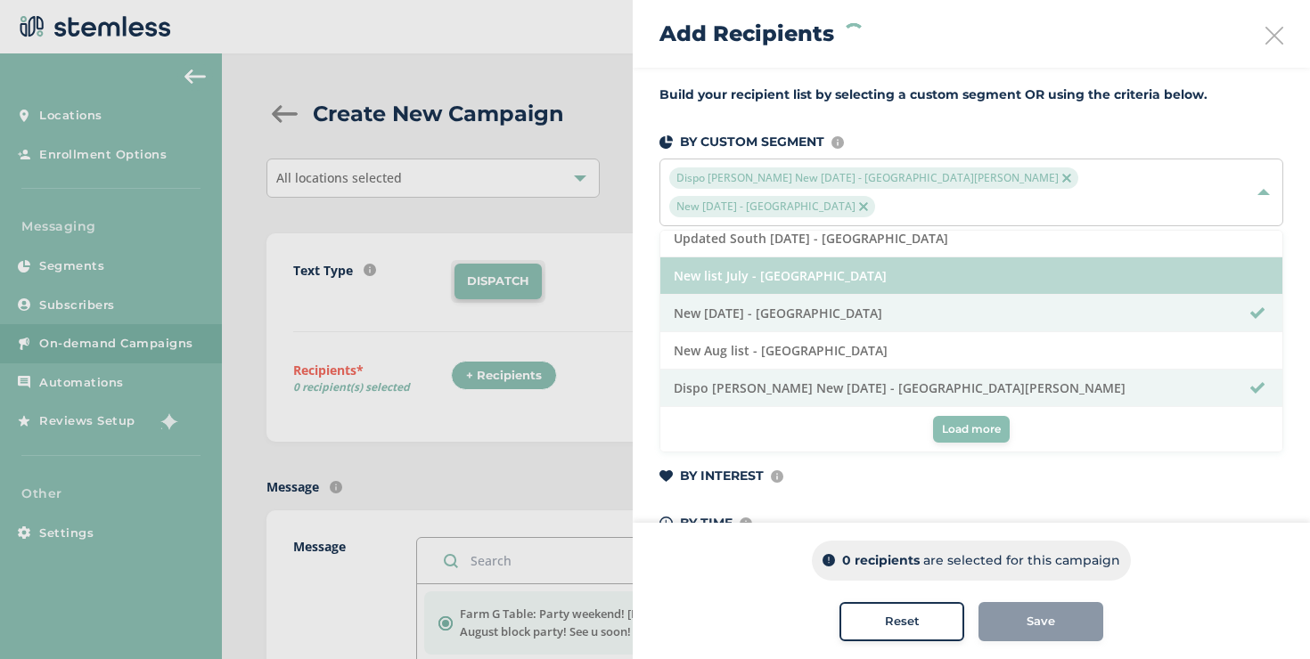
click at [746, 258] on li "New list July - [GEOGRAPHIC_DATA]" at bounding box center [971, 276] width 622 height 37
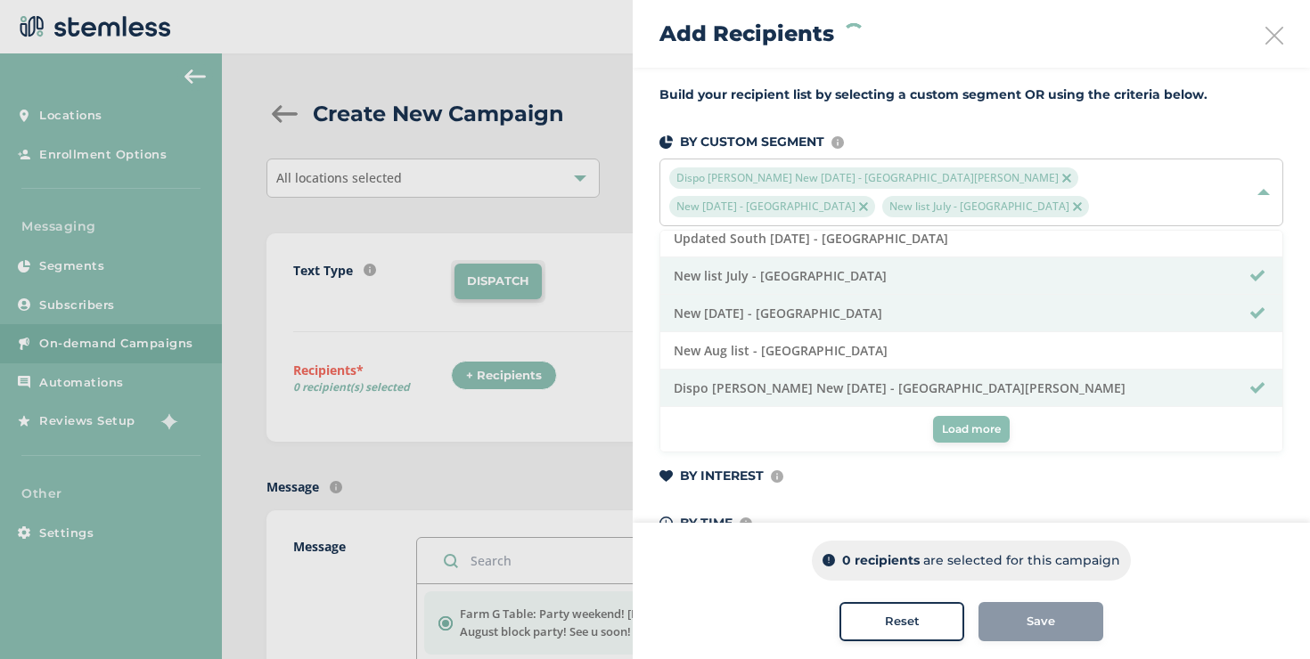
click at [734, 218] on div "Dispo [PERSON_NAME] New [DATE] - [GEOGRAPHIC_DATA][PERSON_NAME] New [DATE] - [G…" at bounding box center [971, 193] width 624 height 68
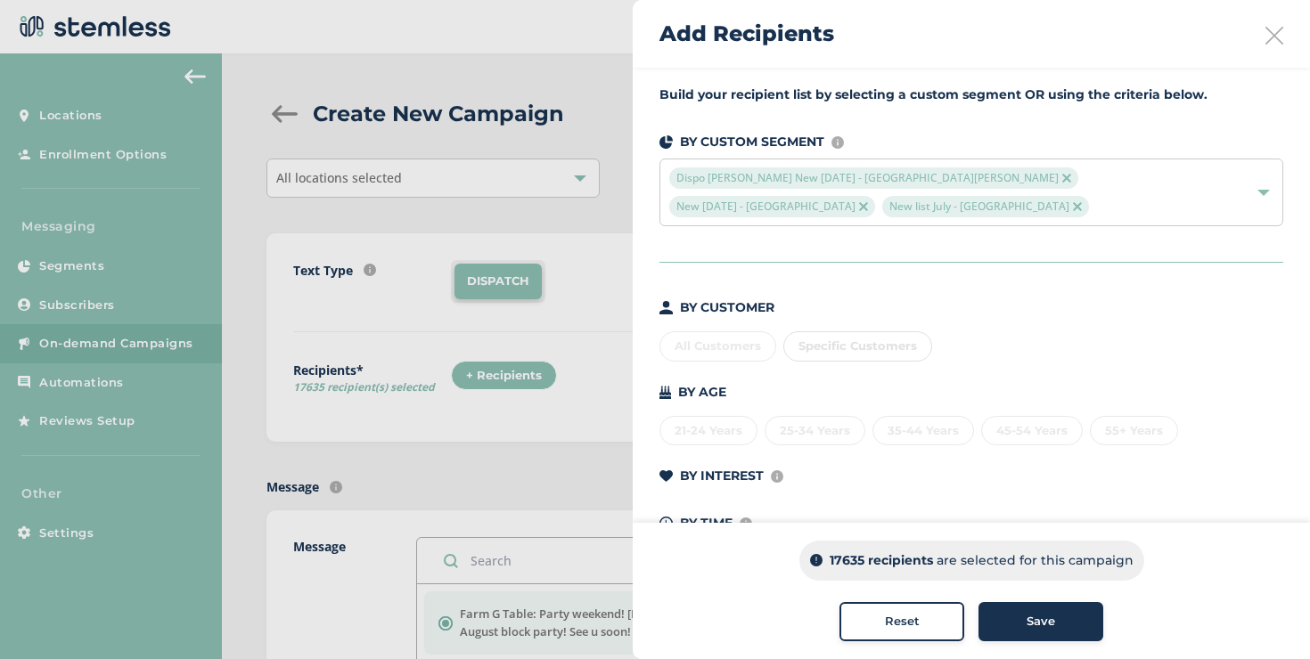
click at [911, 200] on div "Dispo [PERSON_NAME] New [DATE] - [GEOGRAPHIC_DATA][PERSON_NAME] New [DATE] - [G…" at bounding box center [962, 193] width 586 height 50
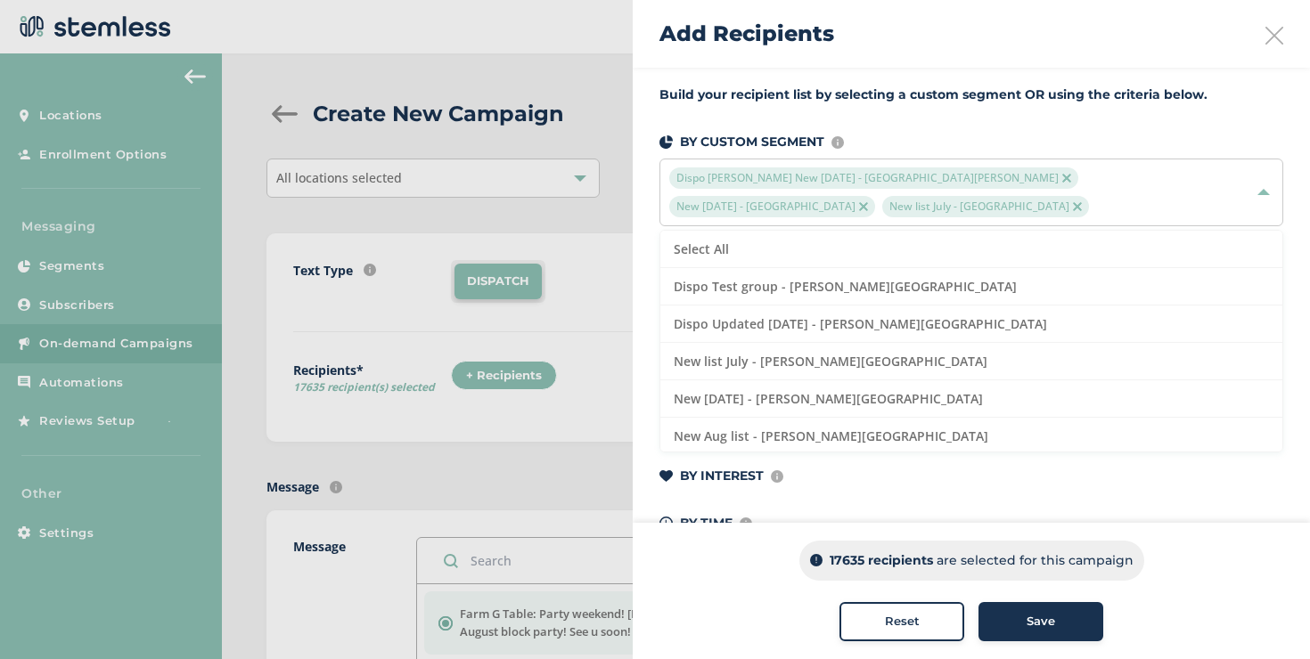
click at [929, 614] on div "Reset" at bounding box center [902, 622] width 96 height 18
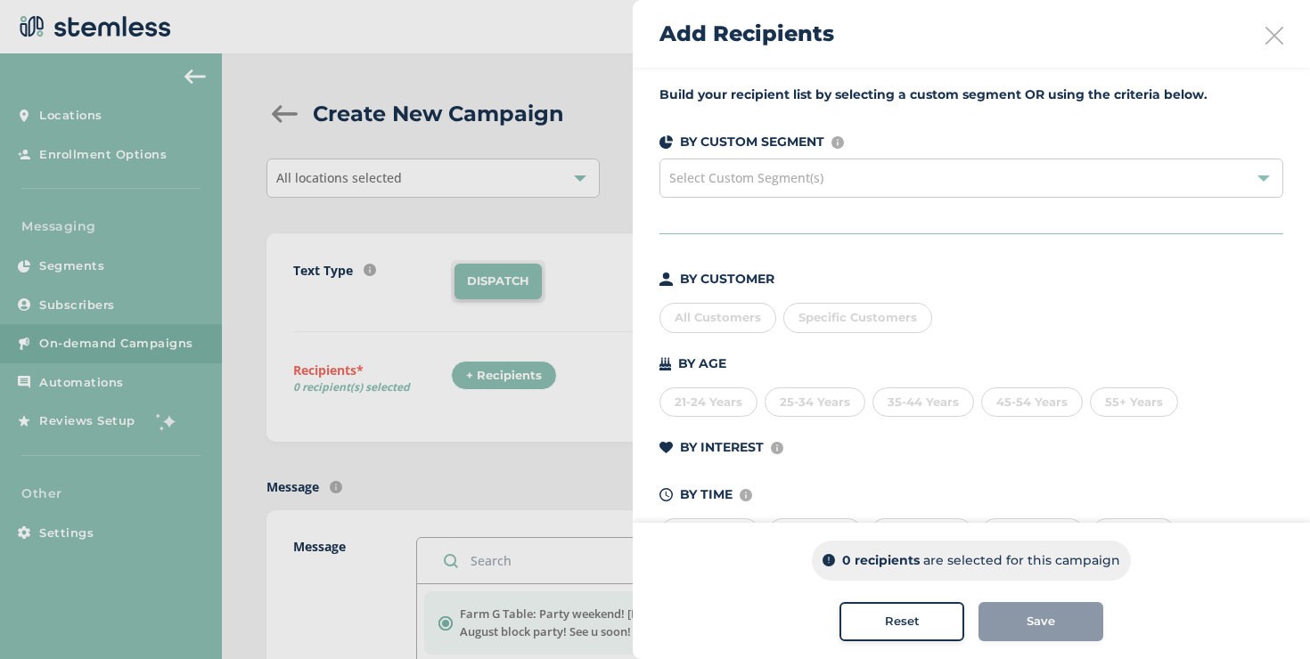
click at [742, 319] on div "All Customers" at bounding box center [717, 318] width 117 height 30
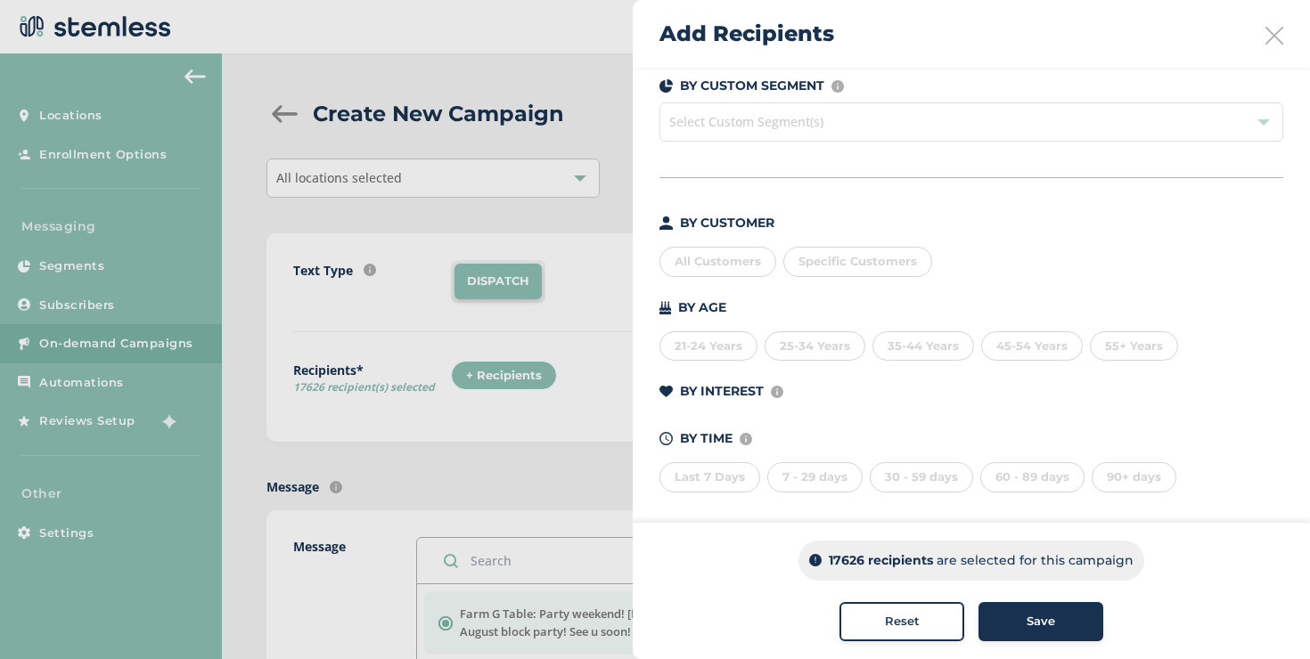
scroll to position [64, 0]
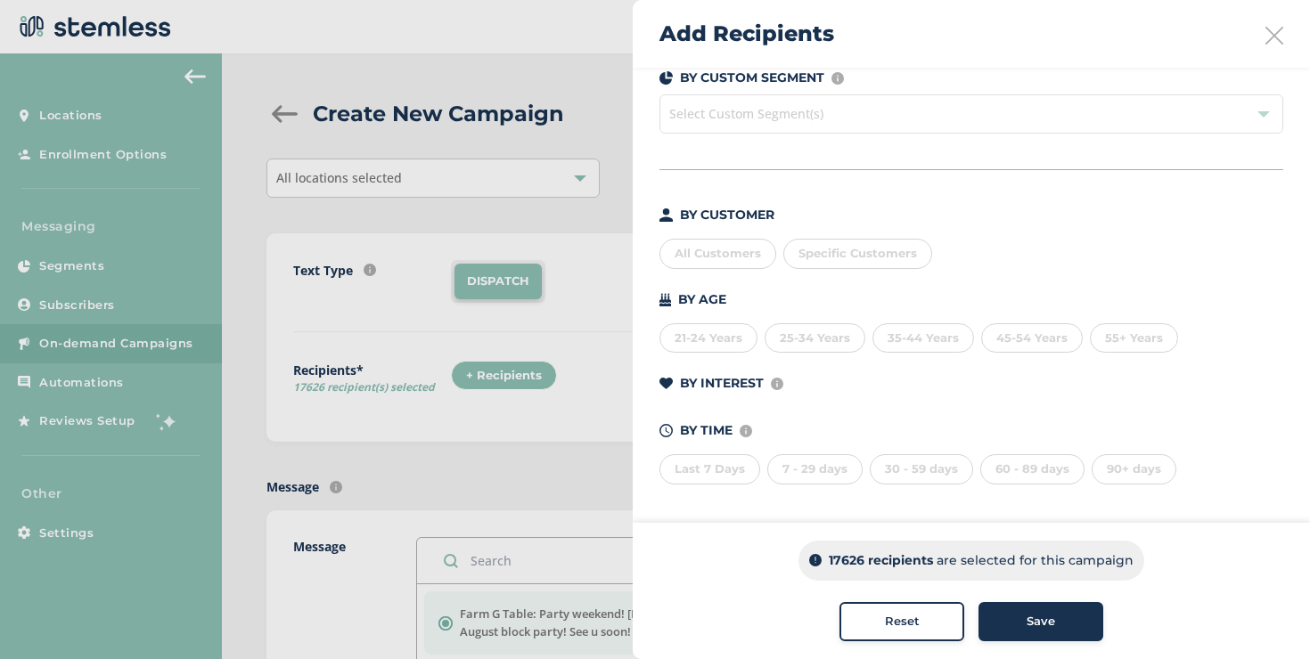
click at [717, 250] on div "All Customers" at bounding box center [717, 254] width 117 height 30
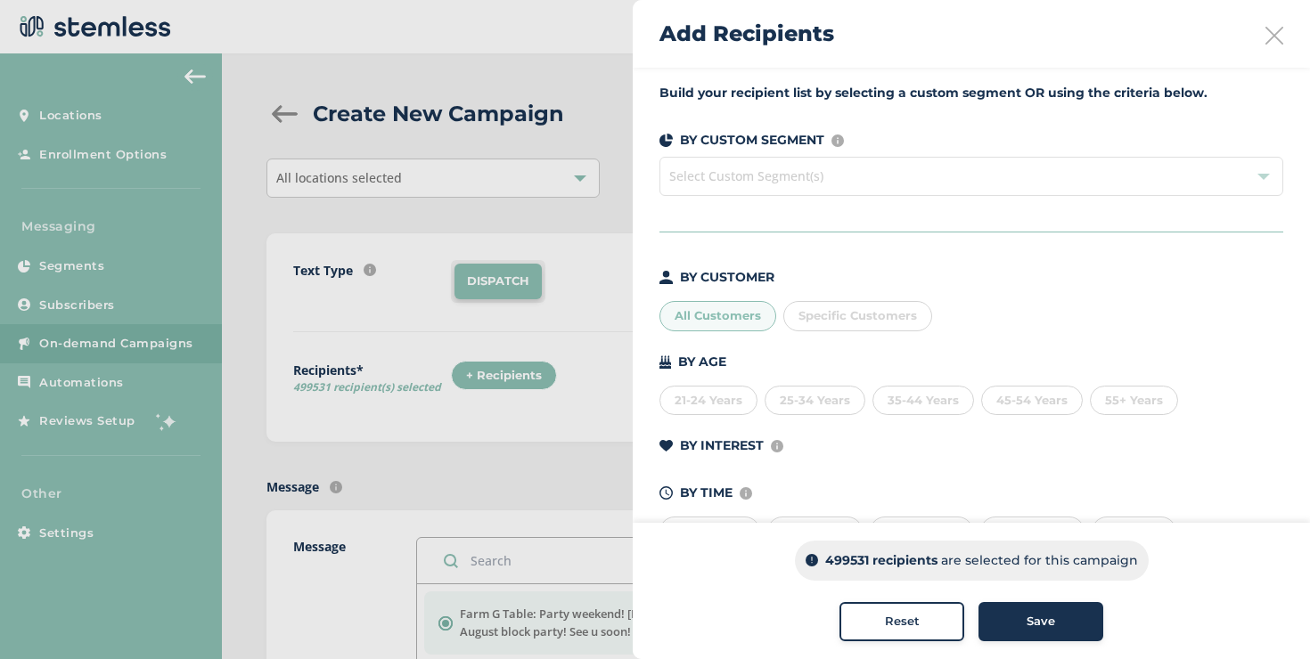
scroll to position [0, 0]
click at [854, 615] on div "Reset" at bounding box center [902, 622] width 96 height 18
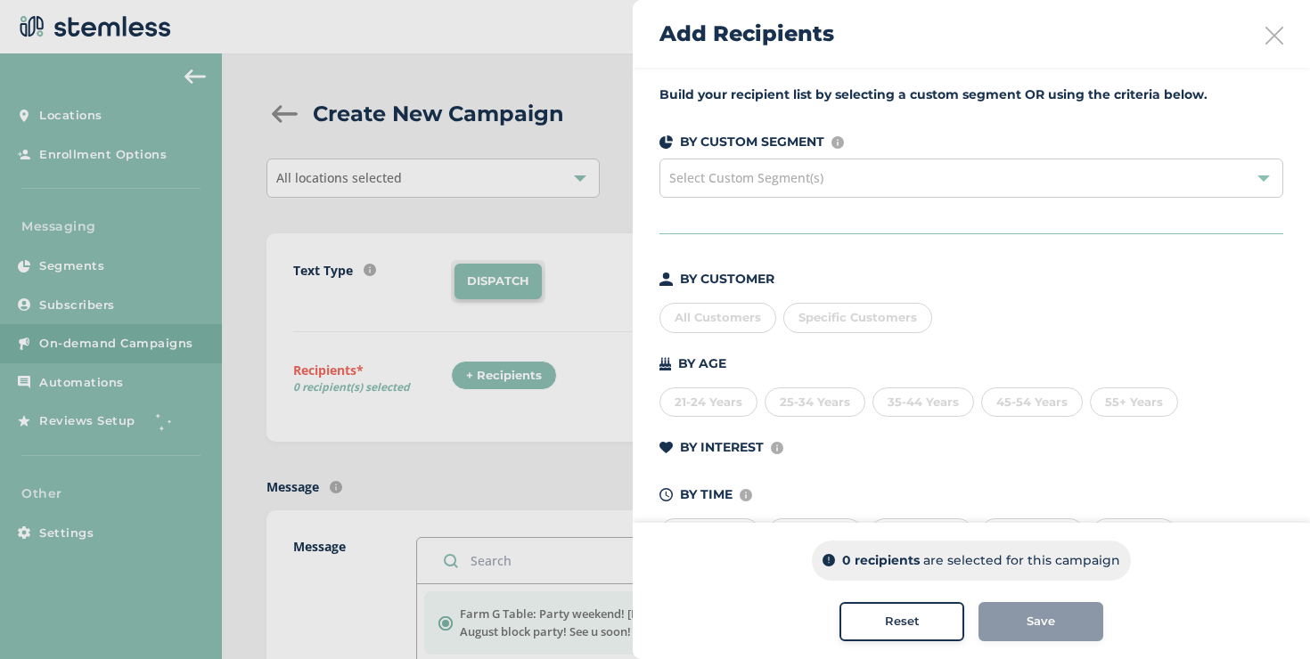
click at [1268, 36] on icon at bounding box center [1274, 36] width 18 height 18
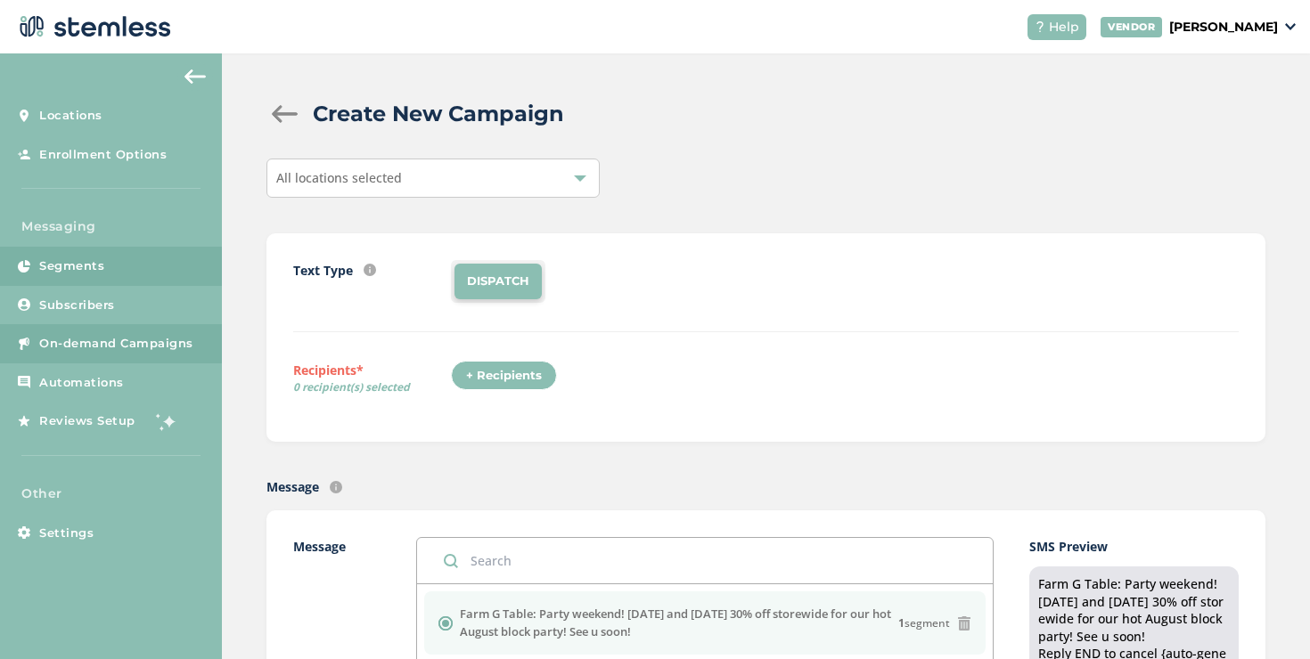
click at [149, 261] on link "Segments" at bounding box center [111, 266] width 222 height 39
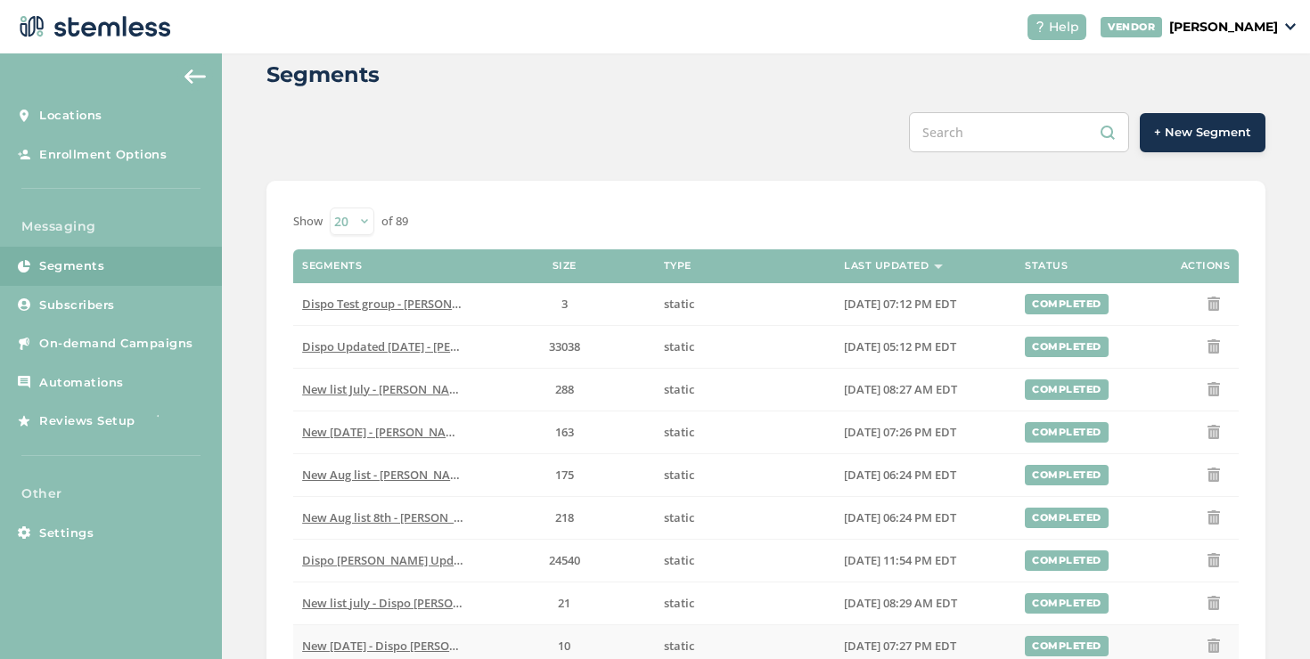
scroll to position [19, 0]
